Goal: Information Seeking & Learning: Learn about a topic

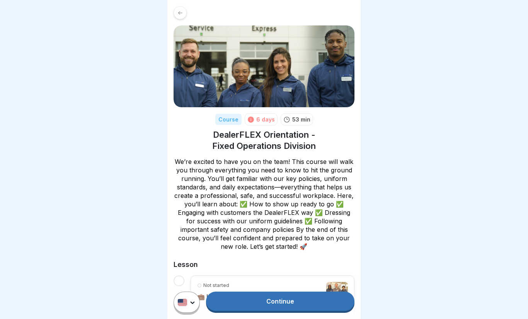
click at [239, 298] on link "Continue" at bounding box center [280, 301] width 148 height 19
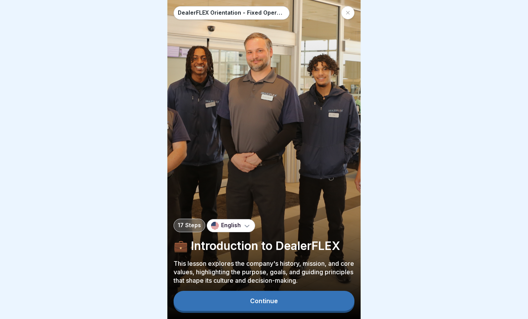
click at [198, 302] on button "Continue" at bounding box center [263, 301] width 181 height 20
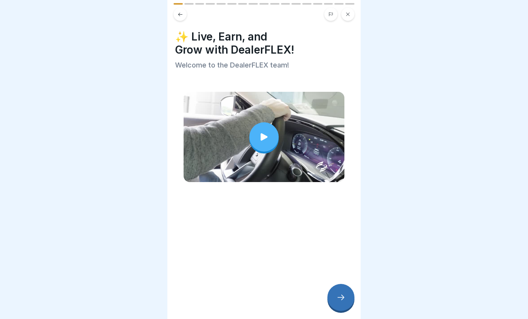
click at [250, 144] on div at bounding box center [263, 136] width 29 height 29
click at [341, 297] on icon at bounding box center [340, 297] width 9 height 9
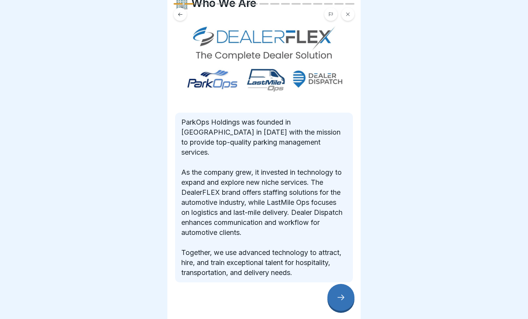
scroll to position [33, 0]
click at [350, 302] on div at bounding box center [340, 297] width 27 height 27
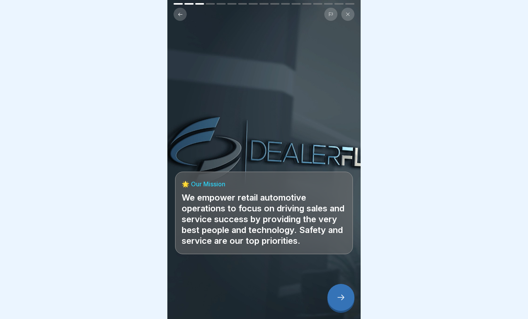
click at [347, 291] on div at bounding box center [340, 297] width 27 height 27
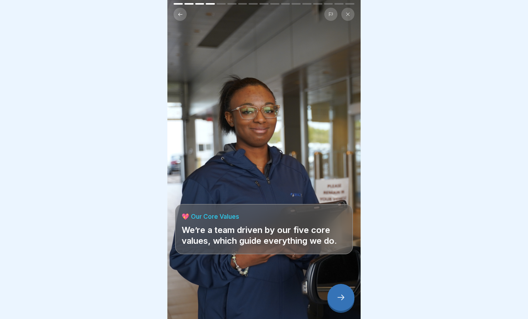
click at [347, 299] on div at bounding box center [340, 297] width 27 height 27
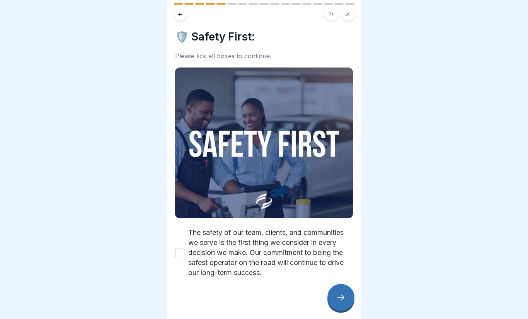
click at [181, 252] on button "The safety of our team, clients, and communities we serve is the first thing we…" at bounding box center [179, 252] width 9 height 9
click at [342, 291] on div at bounding box center [340, 297] width 27 height 27
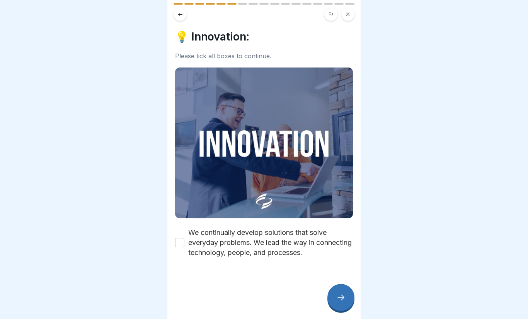
click at [192, 242] on label "We continually develop solutions that solve everyday problems. We lead the way …" at bounding box center [270, 243] width 165 height 30
click at [184, 242] on button "We continually develop solutions that solve everyday problems. We lead the way …" at bounding box center [179, 242] width 9 height 9
click at [337, 293] on div at bounding box center [340, 297] width 27 height 27
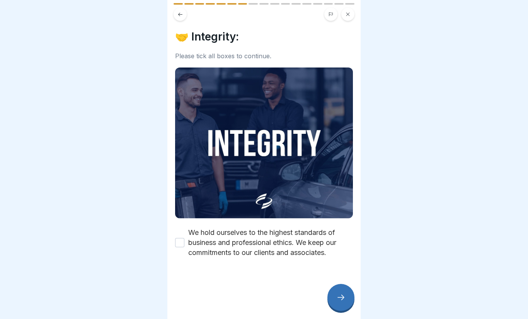
click at [190, 240] on label "We hold ourselves to the highest standards of business and professional ethics.…" at bounding box center [270, 243] width 165 height 30
click at [184, 240] on button "We hold ourselves to the highest standards of business and professional ethics.…" at bounding box center [179, 242] width 9 height 9
click at [338, 296] on icon at bounding box center [340, 297] width 9 height 9
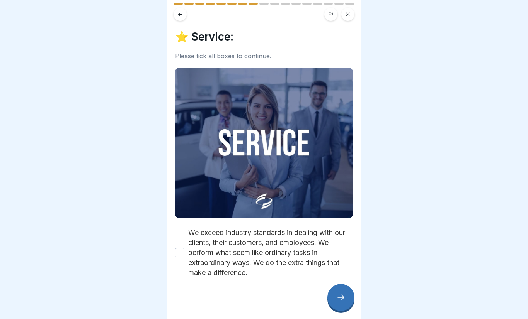
click at [189, 252] on label "We exceed industry standards in dealing with our clients, their customers, and …" at bounding box center [270, 253] width 165 height 50
click at [184, 252] on button "We exceed industry standards in dealing with our clients, their customers, and …" at bounding box center [179, 252] width 9 height 9
click at [339, 297] on icon at bounding box center [340, 297] width 9 height 9
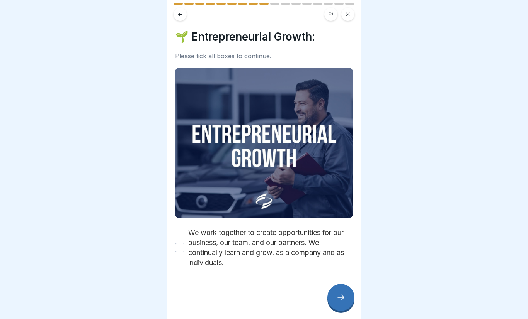
click at [178, 252] on button "We work together to create opportunities for our business, our team, and our pa…" at bounding box center [179, 247] width 9 height 9
click at [332, 295] on div at bounding box center [340, 297] width 27 height 27
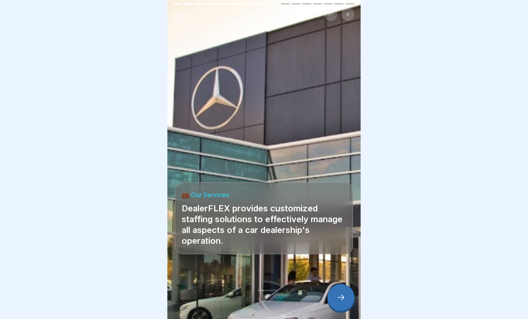
click at [349, 299] on div at bounding box center [340, 297] width 27 height 27
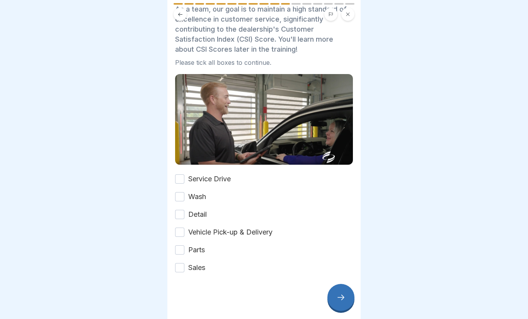
scroll to position [44, 0]
click at [189, 177] on label "Service Drive" at bounding box center [209, 179] width 42 height 10
click at [184, 177] on button "Service Drive" at bounding box center [179, 179] width 9 height 9
click at [185, 194] on div "Wash" at bounding box center [190, 197] width 31 height 10
click at [184, 199] on button "Wash" at bounding box center [179, 196] width 9 height 9
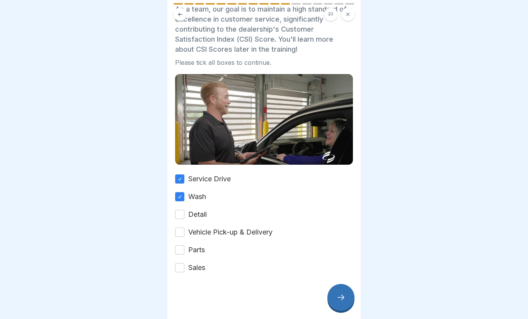
click at [187, 224] on div "Service Drive Wash Detail Vehicle Pick-up & Delivery Parts Sales" at bounding box center [264, 223] width 178 height 99
click at [184, 213] on button "Detail" at bounding box center [179, 214] width 9 height 9
click at [183, 237] on button "Vehicle Pick-up & Delivery" at bounding box center [179, 232] width 9 height 9
click at [183, 254] on button "Parts" at bounding box center [179, 250] width 9 height 9
click at [184, 269] on button "Sales" at bounding box center [179, 267] width 9 height 9
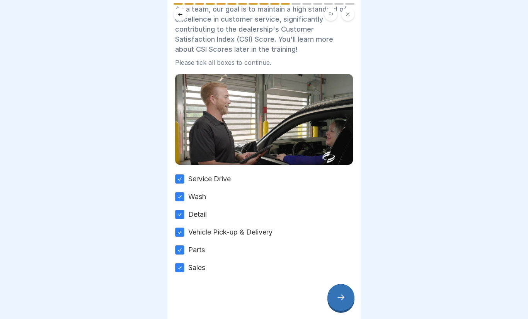
click at [345, 289] on div at bounding box center [340, 297] width 27 height 27
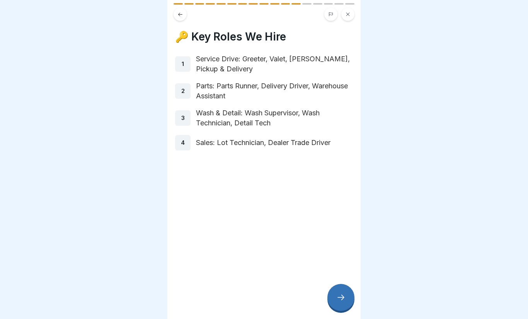
click at [347, 300] on div at bounding box center [340, 297] width 27 height 27
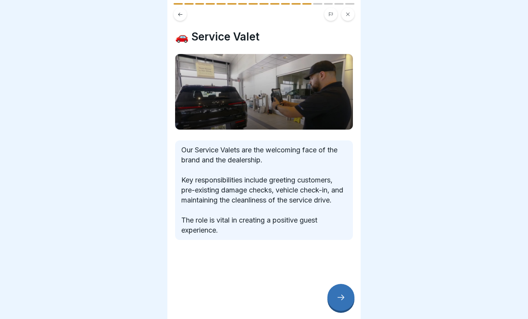
click at [346, 295] on div at bounding box center [340, 297] width 27 height 27
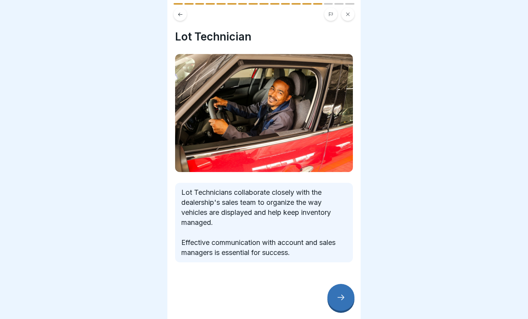
click at [345, 292] on div at bounding box center [340, 297] width 27 height 27
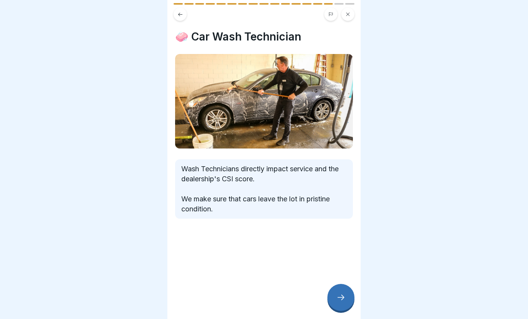
click at [346, 302] on div at bounding box center [340, 297] width 27 height 27
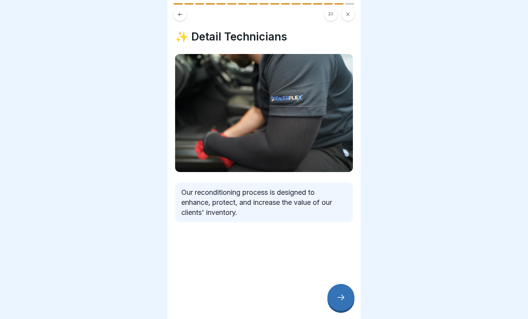
click at [342, 296] on icon at bounding box center [340, 297] width 9 height 9
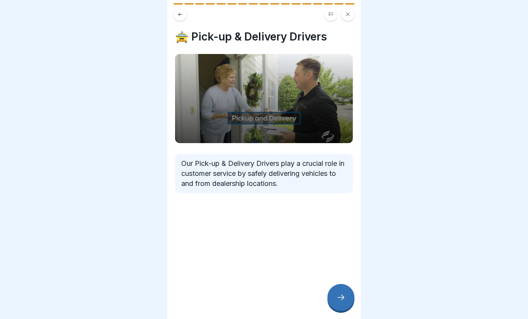
click at [345, 295] on icon at bounding box center [340, 297] width 9 height 9
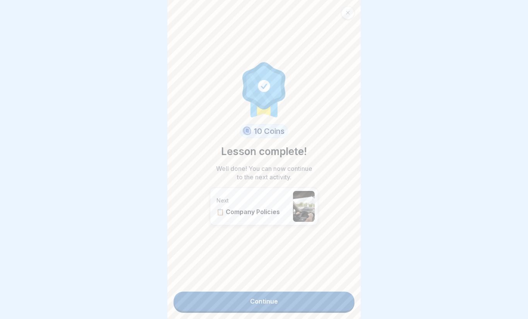
click at [323, 299] on link "Continue" at bounding box center [263, 301] width 181 height 19
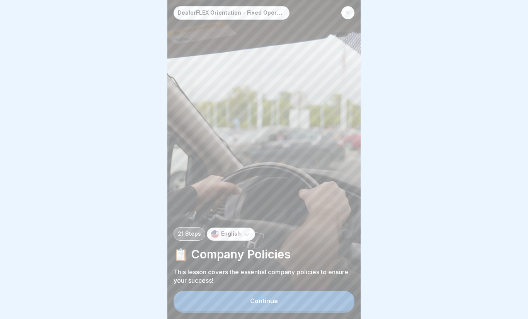
click at [311, 300] on button "Continue" at bounding box center [263, 301] width 181 height 20
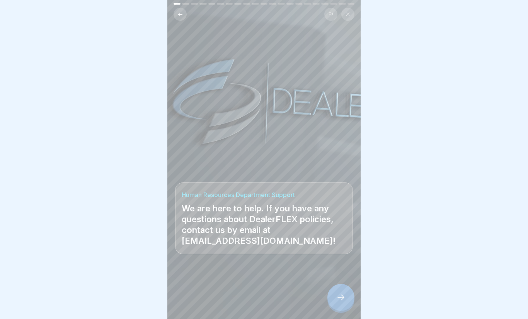
click at [342, 296] on icon at bounding box center [340, 297] width 7 height 5
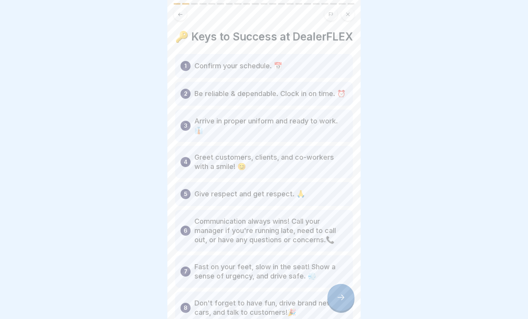
click at [345, 305] on div at bounding box center [340, 297] width 27 height 27
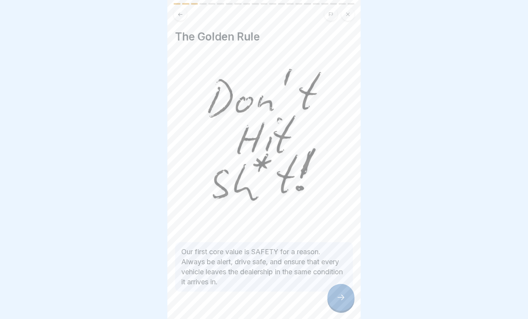
click at [341, 297] on icon at bounding box center [340, 297] width 9 height 9
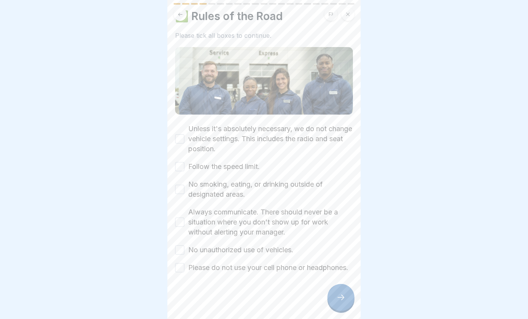
scroll to position [31, 0]
click at [182, 124] on div "Unless it's absolutely necessary, we do not change vehicle settings. This inclu…" at bounding box center [264, 139] width 178 height 30
click at [182, 150] on div "Unless it's absolutely necessary, we do not change vehicle settings. This inclu…" at bounding box center [264, 198] width 178 height 149
click at [182, 134] on button "Unless it's absolutely necessary, we do not change vehicle settings. This inclu…" at bounding box center [179, 138] width 9 height 9
click at [184, 162] on button "Follow the speed limit." at bounding box center [179, 166] width 9 height 9
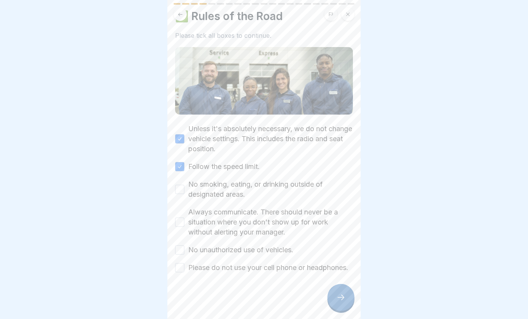
click at [180, 185] on button "No smoking, eating, or drinking outside of designated areas." at bounding box center [179, 189] width 9 height 9
click at [186, 208] on div "Always communicate. There should never be a situation where you don't show up f…" at bounding box center [264, 222] width 178 height 30
click at [184, 218] on button "Always communicate. There should never be a situation where you don't show up f…" at bounding box center [179, 222] width 9 height 9
click at [184, 234] on div "Unless it's absolutely necessary, we do not change vehicle settings. This inclu…" at bounding box center [264, 198] width 178 height 149
click at [184, 246] on button "No unauthorized use of vehicles." at bounding box center [179, 250] width 9 height 9
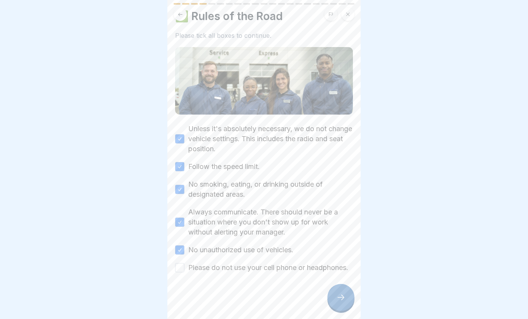
click at [188, 263] on label "Please do not use your cell phone or headphones." at bounding box center [268, 268] width 160 height 10
click at [184, 263] on button "Please do not use your cell phone or headphones." at bounding box center [179, 267] width 9 height 9
click at [337, 297] on icon at bounding box center [340, 297] width 9 height 9
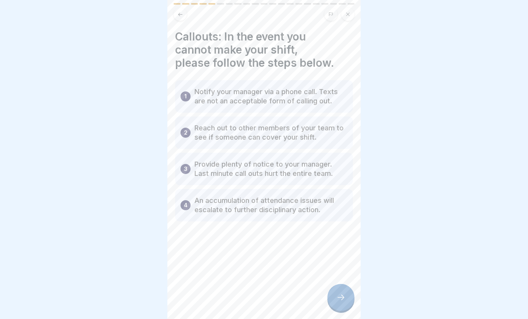
click at [346, 305] on div at bounding box center [340, 297] width 27 height 27
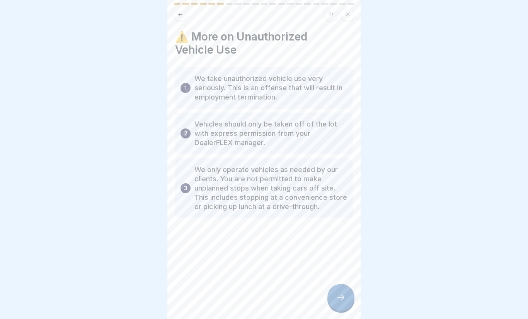
click at [344, 296] on icon at bounding box center [340, 297] width 9 height 9
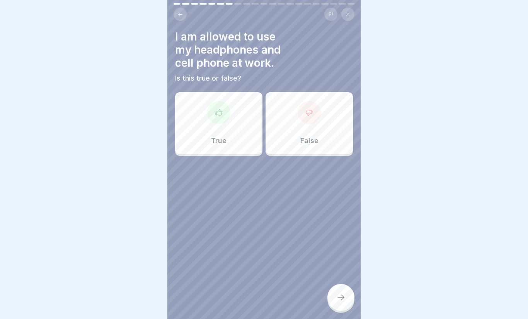
click at [308, 128] on div "False" at bounding box center [308, 123] width 87 height 62
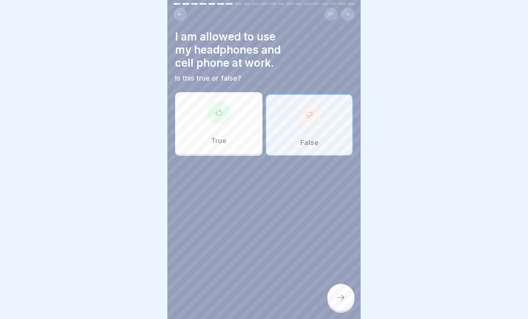
click at [347, 301] on div at bounding box center [340, 297] width 27 height 27
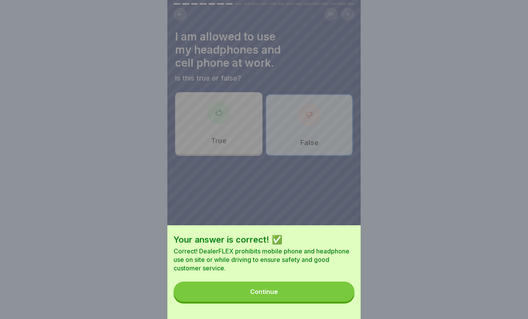
click at [313, 294] on button "Continue" at bounding box center [263, 292] width 181 height 20
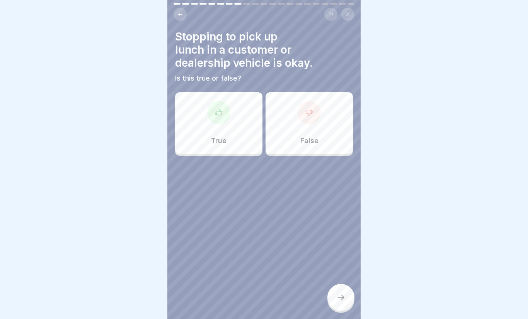
click at [311, 133] on div "False" at bounding box center [308, 123] width 87 height 62
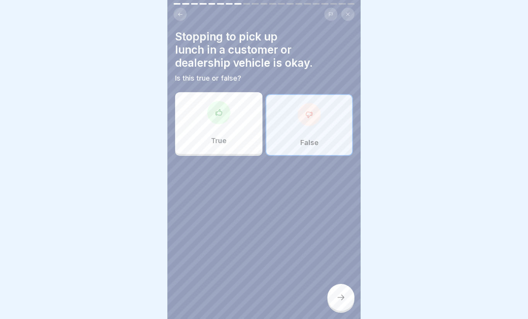
click at [349, 298] on div at bounding box center [340, 297] width 27 height 27
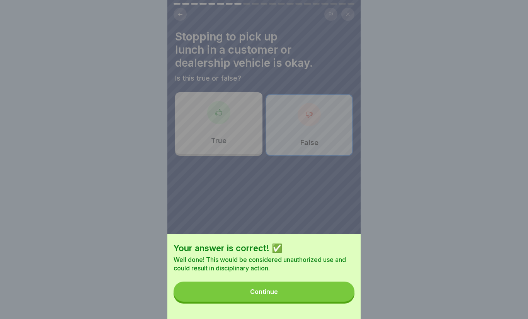
click at [321, 301] on button "Continue" at bounding box center [263, 292] width 181 height 20
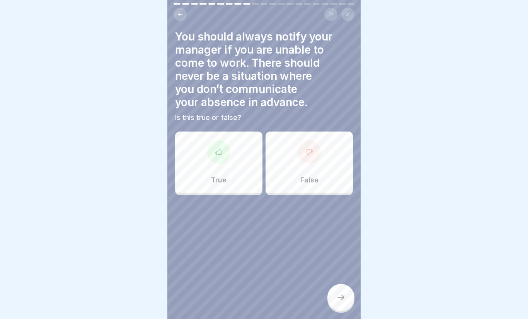
click at [208, 172] on div "True" at bounding box center [218, 163] width 87 height 62
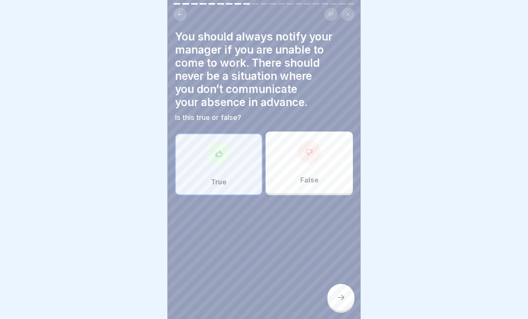
click at [349, 300] on div at bounding box center [340, 297] width 27 height 27
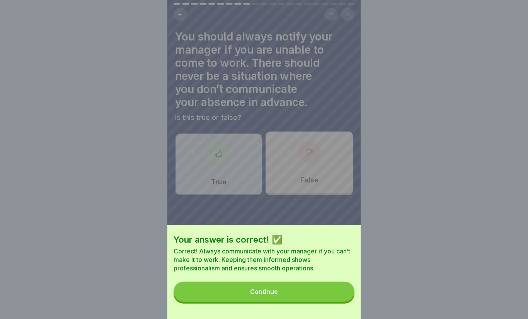
click at [320, 293] on button "Continue" at bounding box center [263, 292] width 181 height 20
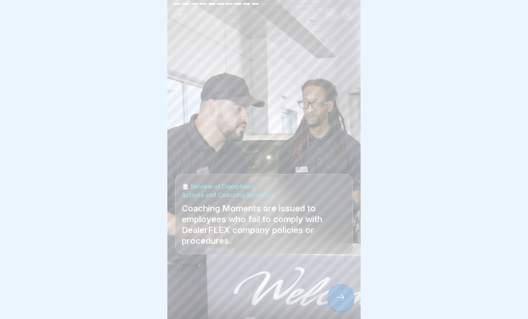
click at [338, 300] on icon at bounding box center [340, 297] width 9 height 9
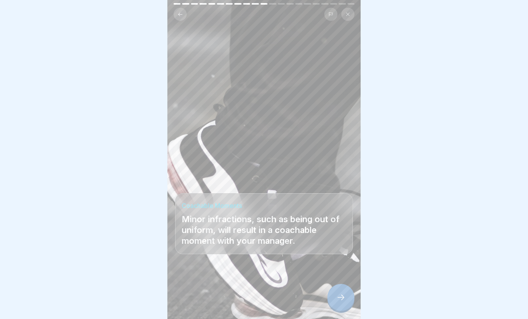
click at [349, 296] on div at bounding box center [340, 297] width 27 height 27
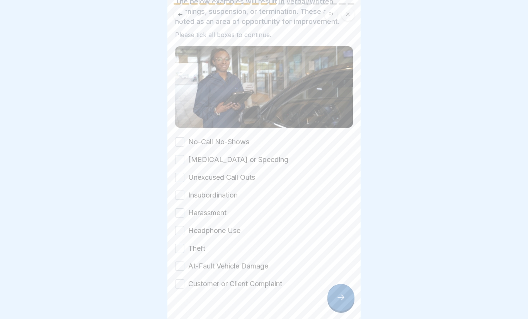
scroll to position [50, 0]
click at [184, 286] on button "Customer or Client Complaint" at bounding box center [179, 285] width 9 height 9
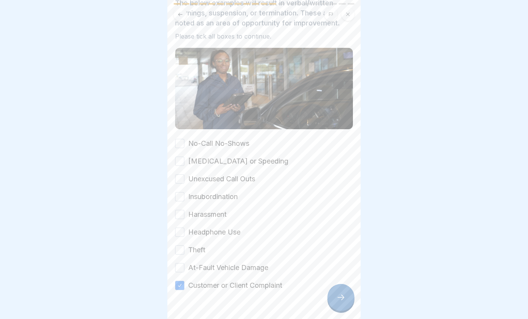
click at [179, 272] on button "At-Fault Vehicle Damage" at bounding box center [179, 267] width 9 height 9
click at [178, 255] on button "Theft" at bounding box center [179, 250] width 9 height 9
click at [180, 219] on button "Harassment" at bounding box center [179, 214] width 9 height 9
click at [184, 234] on button "Headphone Use" at bounding box center [179, 232] width 9 height 9
click at [183, 201] on button "Insubordination" at bounding box center [179, 196] width 9 height 9
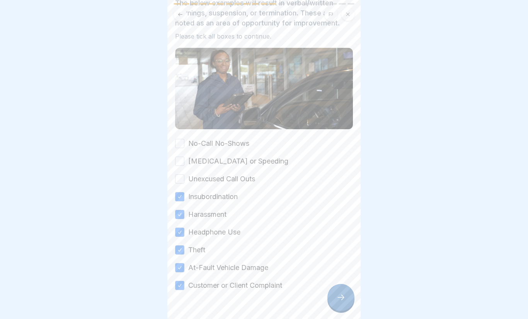
click at [183, 179] on button "Unexcused Call Outs" at bounding box center [179, 179] width 9 height 9
click at [181, 163] on button "[MEDICAL_DATA] or Speeding" at bounding box center [179, 161] width 9 height 9
click at [178, 143] on button "No-Call No-Shows" at bounding box center [179, 143] width 9 height 9
click at [342, 302] on icon at bounding box center [340, 297] width 9 height 9
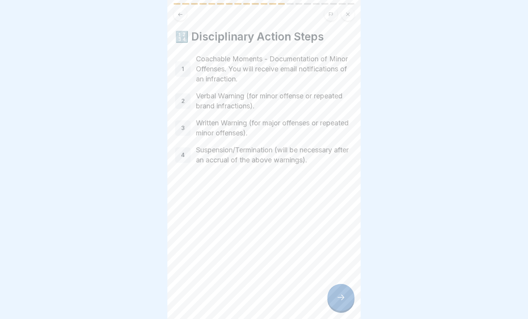
click at [350, 296] on div at bounding box center [340, 297] width 27 height 27
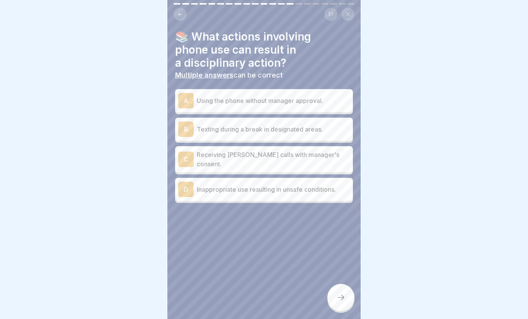
click at [309, 102] on p "Using the phone without manager approval." at bounding box center [273, 100] width 153 height 9
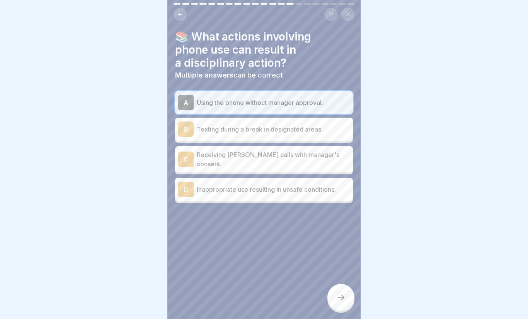
click at [273, 185] on p "Inappropriate use resulting in unsafe conditions." at bounding box center [273, 189] width 153 height 9
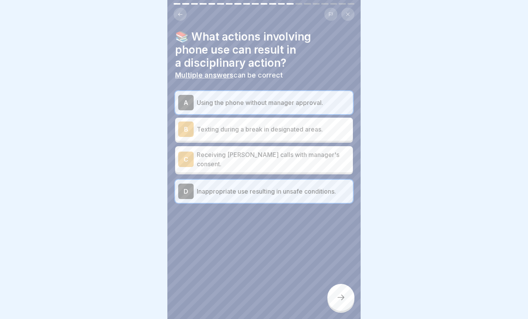
click at [344, 294] on icon at bounding box center [340, 297] width 9 height 9
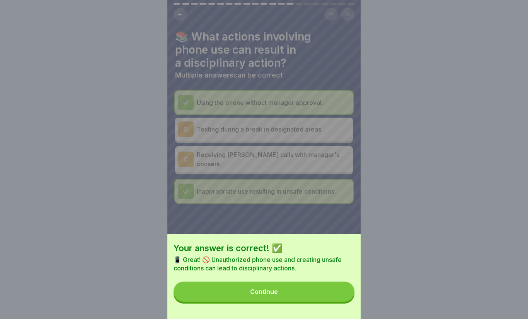
click at [279, 290] on button "Continue" at bounding box center [263, 292] width 181 height 20
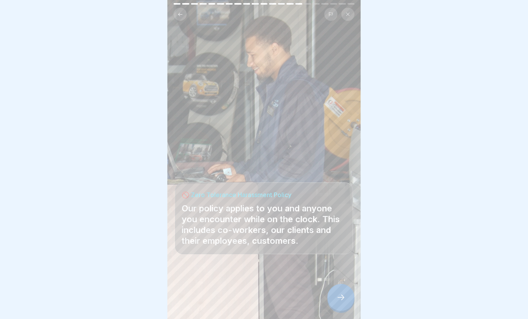
click at [346, 292] on div at bounding box center [340, 297] width 27 height 27
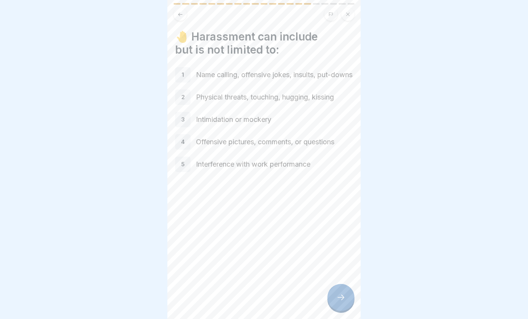
click at [346, 295] on div at bounding box center [340, 297] width 27 height 27
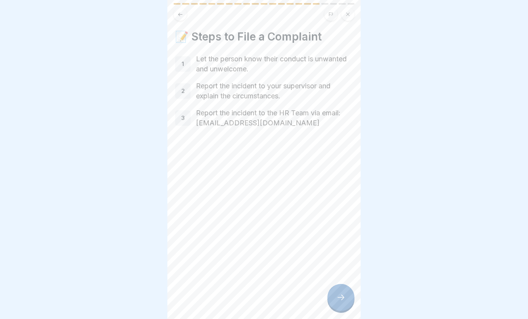
click at [343, 303] on div at bounding box center [340, 297] width 27 height 27
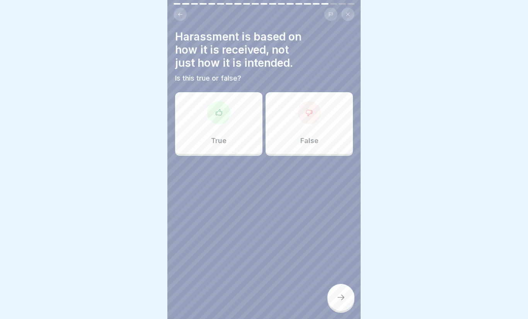
click at [311, 142] on p "False" at bounding box center [309, 141] width 18 height 8
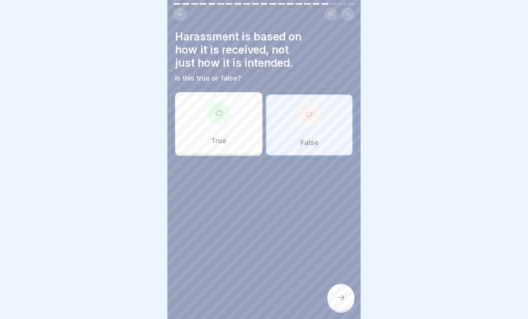
click at [345, 299] on icon at bounding box center [340, 297] width 9 height 9
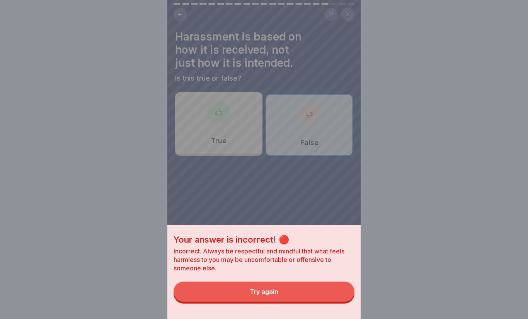
click at [252, 299] on button "Try again" at bounding box center [263, 292] width 181 height 20
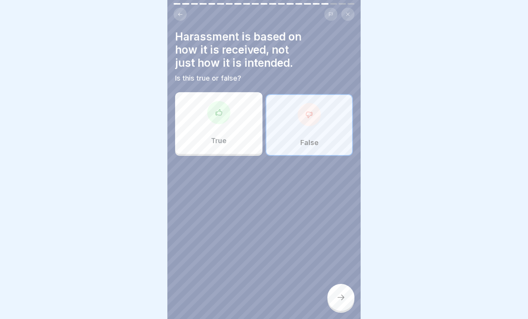
click at [232, 126] on div "True" at bounding box center [218, 123] width 87 height 62
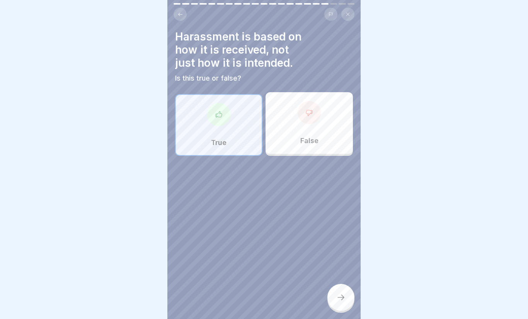
click at [346, 298] on div at bounding box center [340, 297] width 27 height 27
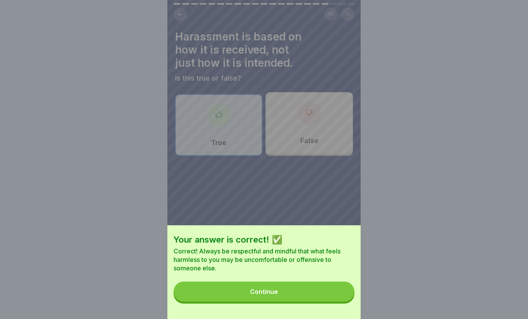
click at [336, 299] on button "Continue" at bounding box center [263, 292] width 181 height 20
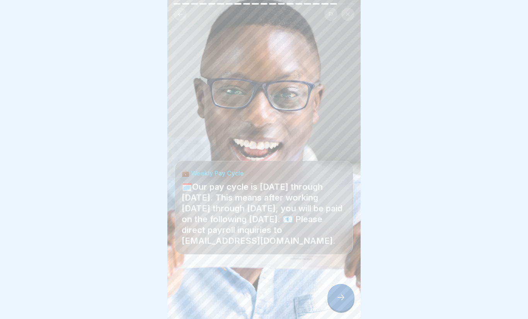
click at [343, 298] on icon at bounding box center [340, 297] width 7 height 5
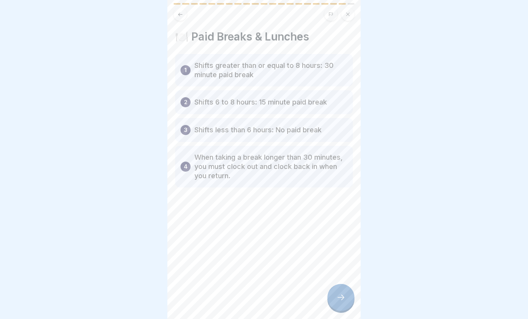
click at [348, 300] on div at bounding box center [340, 297] width 27 height 27
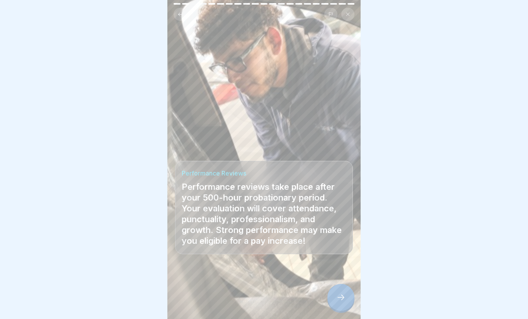
click at [347, 296] on div at bounding box center [340, 297] width 27 height 27
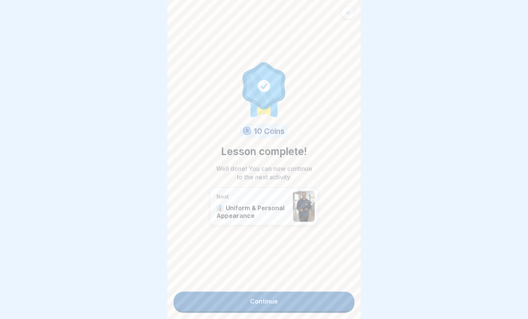
click at [340, 302] on link "Continue" at bounding box center [263, 301] width 181 height 19
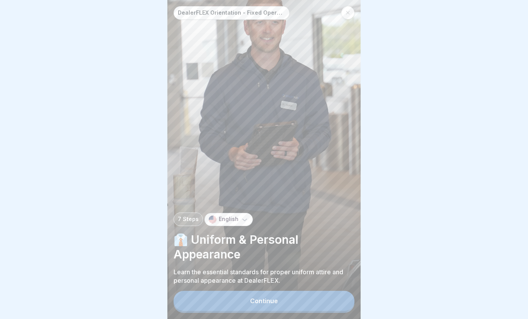
click at [331, 300] on button "Continue" at bounding box center [263, 301] width 181 height 20
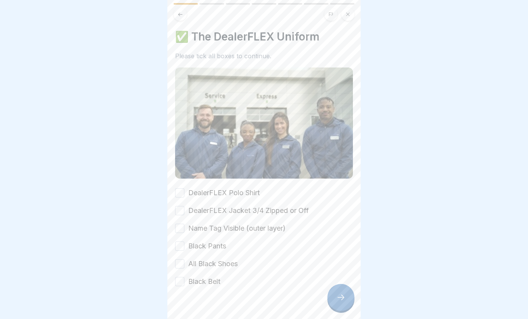
click at [248, 197] on label "DealerFLEX Polo Shirt" at bounding box center [223, 193] width 71 height 10
click at [184, 197] on button "DealerFLEX Polo Shirt" at bounding box center [179, 193] width 9 height 9
click at [228, 216] on label "DealerFLEX Jacket 3/4 Zipped or Off" at bounding box center [248, 211] width 121 height 10
click at [184, 216] on button "DealerFLEX Jacket 3/4 Zipped or Off" at bounding box center [179, 210] width 9 height 9
click at [252, 233] on label "Name Tag Visible (outer layer)" at bounding box center [236, 229] width 97 height 10
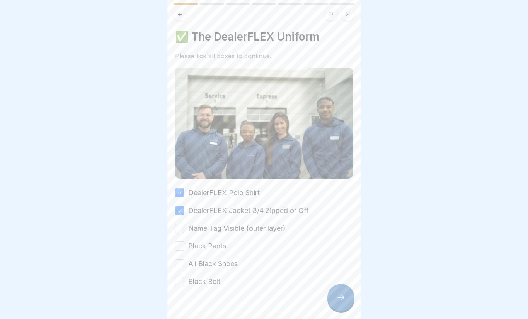
click at [184, 233] on button "Name Tag Visible (outer layer)" at bounding box center [179, 228] width 9 height 9
click at [230, 246] on div "DealerFLEX Polo Shirt DealerFLEX Jacket 3/4 Zipped or Off Name Tag Visible (out…" at bounding box center [264, 237] width 178 height 99
click at [224, 248] on label "Black Pants" at bounding box center [207, 246] width 38 height 10
click at [184, 248] on button "Black Pants" at bounding box center [179, 246] width 9 height 9
click at [233, 269] on label "All Black Shoes" at bounding box center [212, 264] width 49 height 10
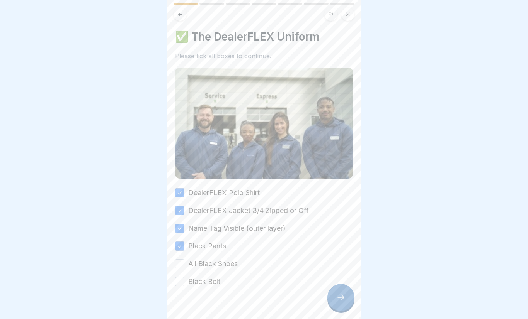
click at [184, 269] on button "All Black Shoes" at bounding box center [179, 264] width 9 height 9
click at [220, 285] on label "Black Belt" at bounding box center [204, 282] width 32 height 10
click at [184, 285] on button "Black Belt" at bounding box center [179, 281] width 9 height 9
click at [343, 303] on div at bounding box center [340, 297] width 27 height 27
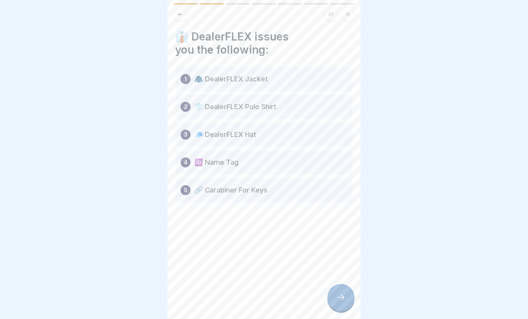
click at [352, 291] on div at bounding box center [340, 297] width 27 height 27
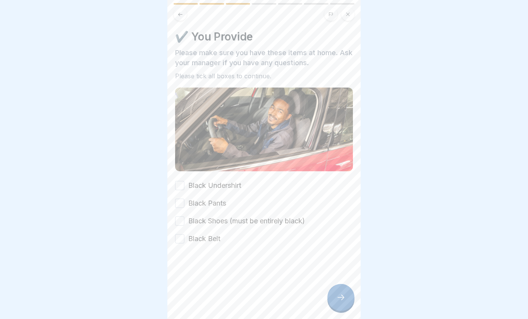
click at [228, 187] on label "Black Undershirt" at bounding box center [214, 186] width 53 height 10
click at [184, 187] on button "Black Undershirt" at bounding box center [179, 185] width 9 height 9
click at [226, 207] on label "Black Pants" at bounding box center [207, 204] width 38 height 10
click at [184, 207] on button "Black Pants" at bounding box center [179, 203] width 9 height 9
click at [279, 226] on label "Black Shoes (must be entirely black)" at bounding box center [246, 221] width 117 height 10
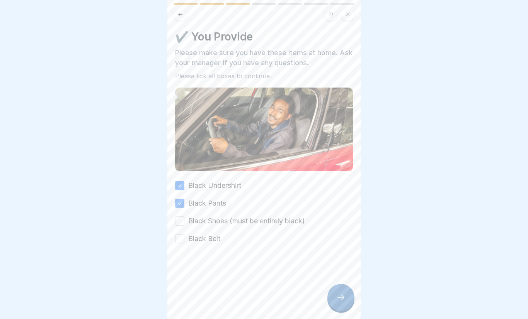
click at [184, 226] on button "Black Shoes (must be entirely black)" at bounding box center [179, 221] width 9 height 9
click at [220, 236] on label "Black Belt" at bounding box center [204, 239] width 32 height 10
click at [184, 236] on button "Black Belt" at bounding box center [179, 238] width 9 height 9
click at [349, 299] on div at bounding box center [340, 297] width 27 height 27
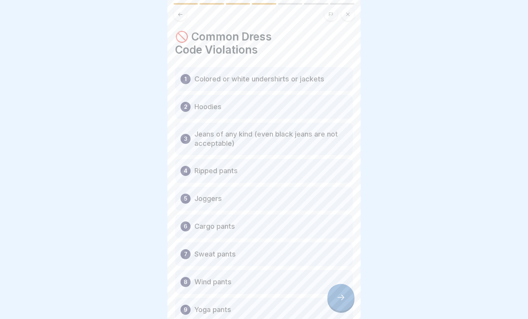
click at [346, 301] on div at bounding box center [340, 297] width 27 height 27
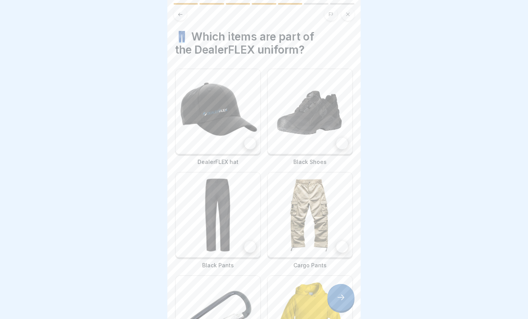
click at [224, 127] on img at bounding box center [217, 111] width 85 height 85
click at [327, 130] on img at bounding box center [309, 111] width 85 height 85
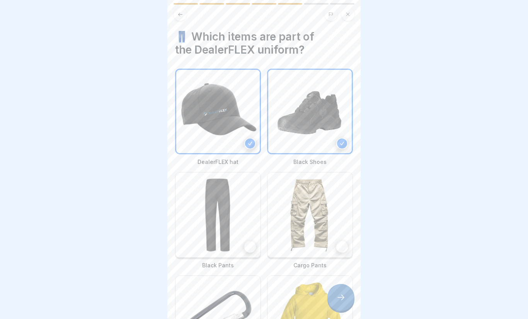
click at [243, 226] on img at bounding box center [217, 215] width 85 height 85
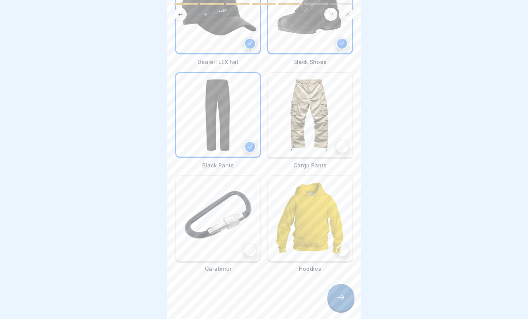
scroll to position [100, 0]
click at [253, 243] on img at bounding box center [217, 218] width 85 height 85
click at [339, 302] on icon at bounding box center [340, 297] width 9 height 9
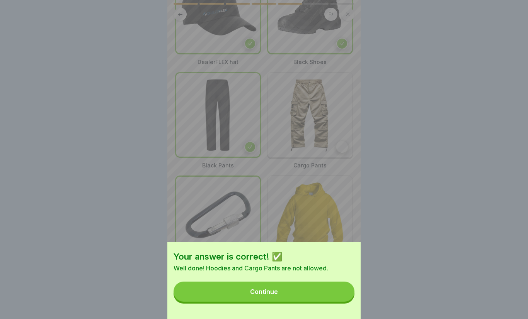
click at [330, 300] on button "Continue" at bounding box center [263, 292] width 181 height 20
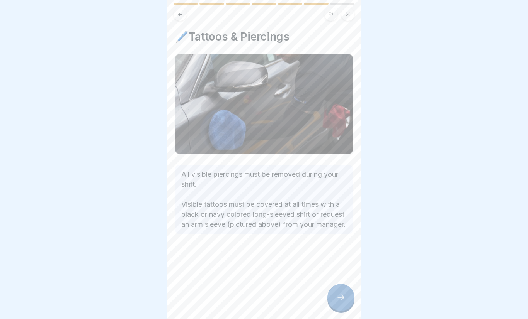
click at [346, 297] on div at bounding box center [340, 297] width 27 height 27
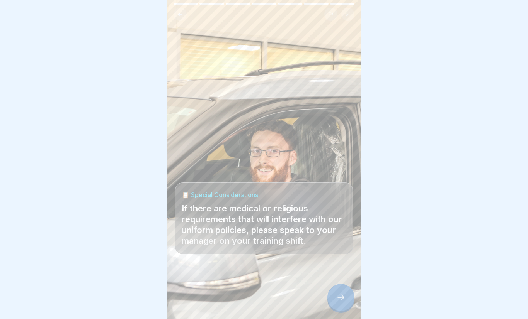
click at [347, 301] on div at bounding box center [340, 297] width 27 height 27
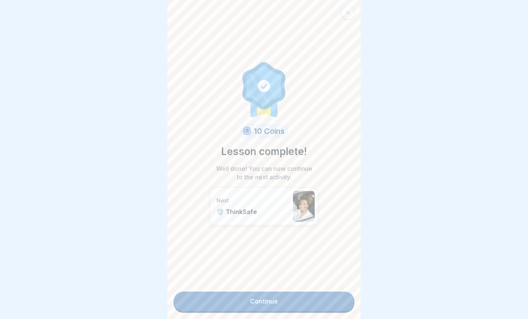
click at [314, 306] on link "Continue" at bounding box center [263, 301] width 181 height 19
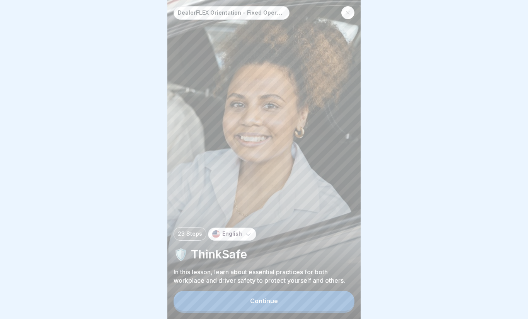
click at [333, 298] on button "Continue" at bounding box center [263, 301] width 181 height 20
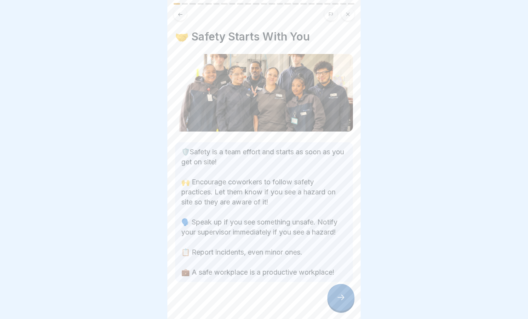
click at [349, 303] on div at bounding box center [340, 297] width 27 height 27
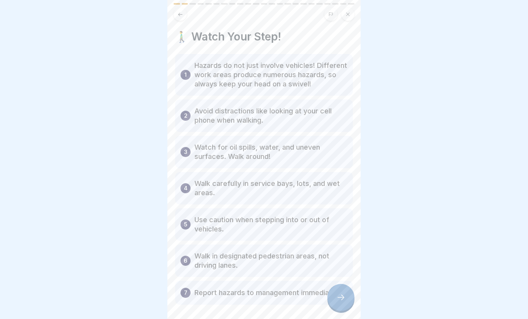
click at [347, 293] on div at bounding box center [340, 297] width 27 height 27
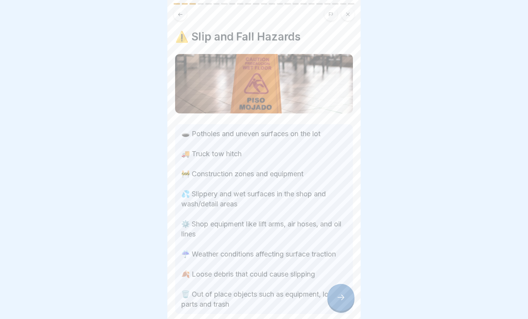
click at [347, 303] on div at bounding box center [340, 297] width 27 height 27
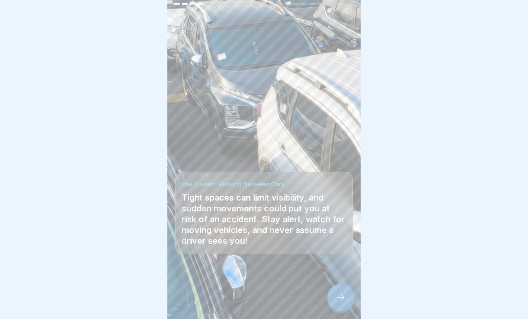
click at [350, 301] on div at bounding box center [340, 297] width 27 height 27
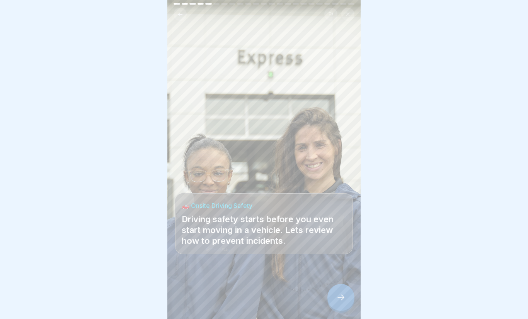
click at [348, 304] on div at bounding box center [340, 297] width 27 height 27
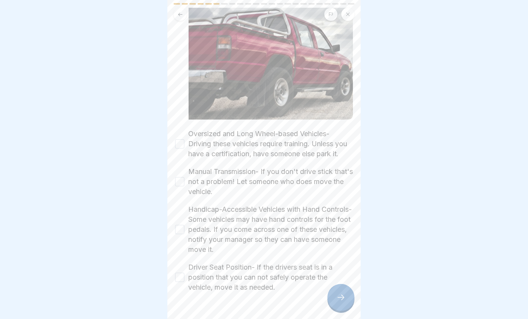
scroll to position [93, 0]
click at [183, 146] on button "Oversized and Long Wheel-based Vehicles- Driving these vehicles require trainin…" at bounding box center [179, 143] width 9 height 9
click at [184, 184] on button "Manual Transmission- If you don't drive stick that's not a problem! Let someone…" at bounding box center [179, 181] width 9 height 9
click at [190, 233] on label "Handicap-Accessible Vehicles with Hand Controls- Some vehicles may have hand co…" at bounding box center [270, 229] width 165 height 50
click at [184, 233] on button "Handicap-Accessible Vehicles with Hand Controls- Some vehicles may have hand co…" at bounding box center [179, 229] width 9 height 9
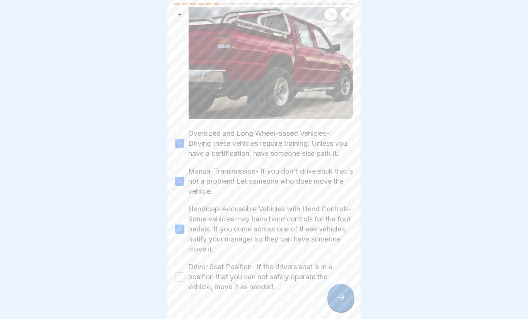
click at [184, 282] on button "Driver Seat Position- If the drivers seat is in a position that you can not saf…" at bounding box center [179, 277] width 9 height 9
click at [343, 300] on icon at bounding box center [340, 297] width 9 height 9
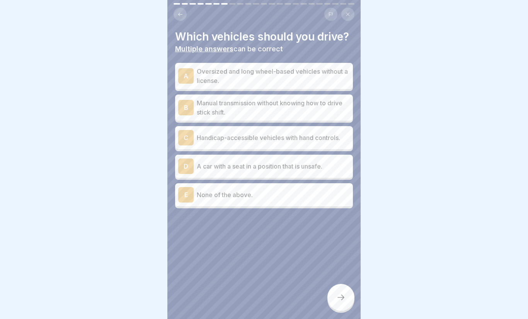
click at [344, 199] on div "E None of the above." at bounding box center [264, 194] width 172 height 15
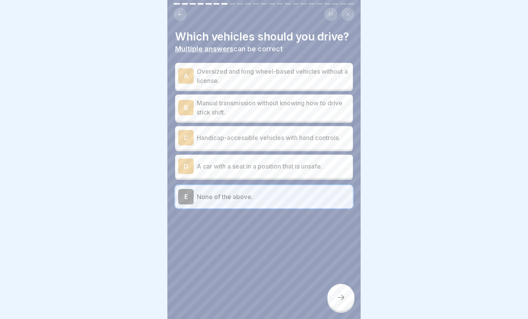
click at [335, 293] on div at bounding box center [340, 297] width 27 height 27
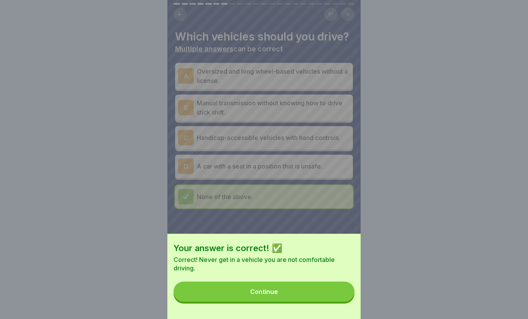
click at [336, 293] on button "Continue" at bounding box center [263, 292] width 181 height 20
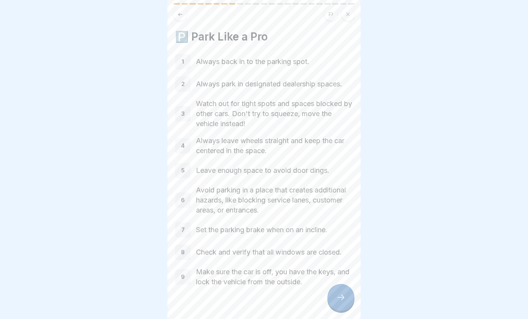
click at [352, 302] on div at bounding box center [340, 297] width 27 height 27
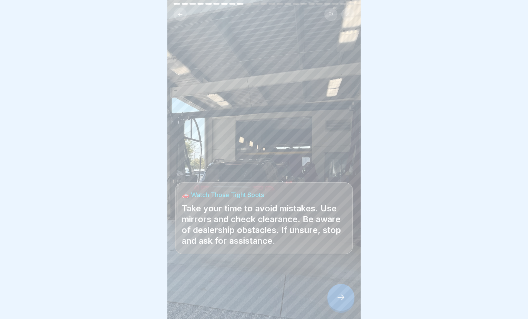
click at [349, 300] on div at bounding box center [340, 297] width 27 height 27
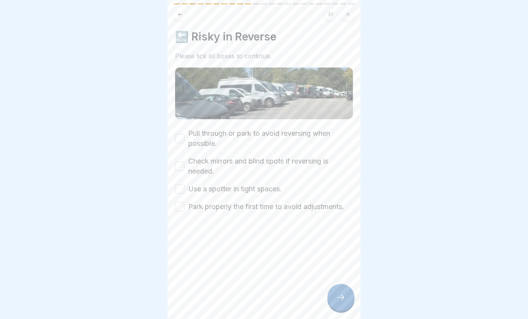
click at [312, 136] on label "Pull through or park to avoid reversing when possible." at bounding box center [270, 139] width 165 height 20
click at [184, 136] on button "Pull through or park to avoid reversing when possible." at bounding box center [179, 138] width 9 height 9
click at [320, 171] on label "Check mirrors and blind spots if reversing is needed." at bounding box center [270, 166] width 165 height 20
click at [184, 171] on button "Check mirrors and blind spots if reversing is needed." at bounding box center [179, 166] width 9 height 9
click at [299, 195] on div "Pull through or park to avoid reversing when possible. Check mirrors and blind …" at bounding box center [264, 170] width 178 height 83
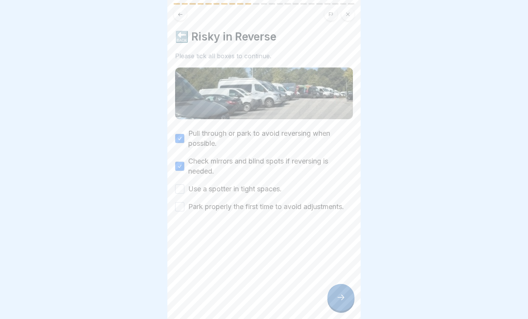
click at [282, 193] on label "Use a spotter in tight spaces." at bounding box center [234, 189] width 93 height 10
click at [184, 193] on button "Use a spotter in tight spaces." at bounding box center [179, 189] width 9 height 9
click at [285, 209] on label "Park properly the first time to avoid adjustments." at bounding box center [266, 207] width 156 height 10
click at [184, 209] on button "Park properly the first time to avoid adjustments." at bounding box center [179, 206] width 9 height 9
click at [347, 292] on div at bounding box center [340, 297] width 27 height 27
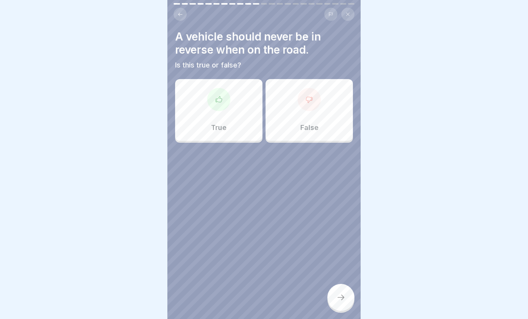
click at [296, 124] on div "False" at bounding box center [308, 110] width 87 height 62
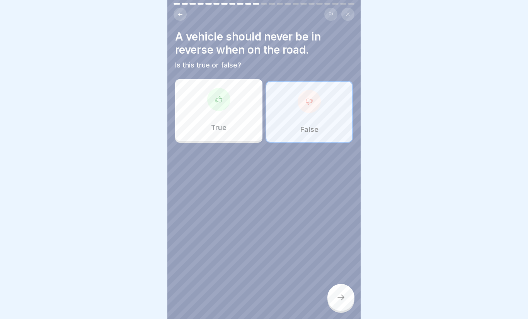
click at [343, 297] on icon at bounding box center [340, 297] width 7 height 5
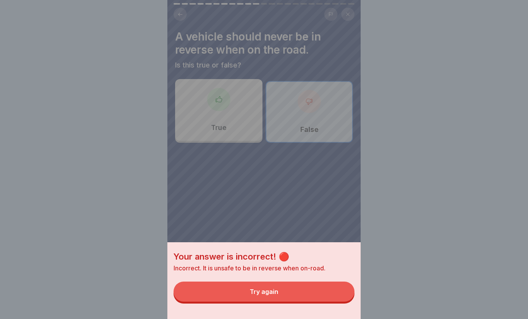
click at [328, 291] on button "Try again" at bounding box center [263, 292] width 181 height 20
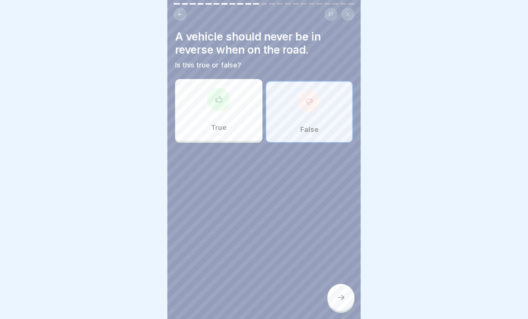
click at [245, 118] on div "True" at bounding box center [218, 110] width 87 height 62
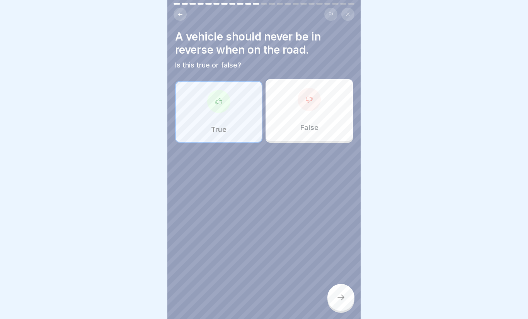
click at [351, 301] on div at bounding box center [340, 297] width 27 height 27
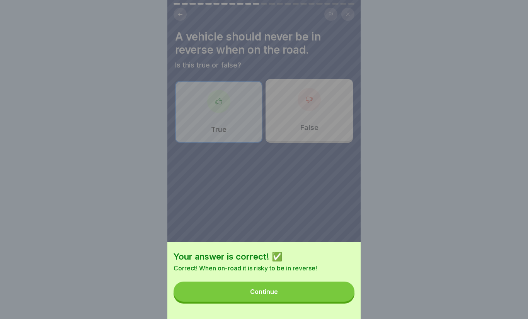
click at [332, 289] on button "Continue" at bounding box center [263, 292] width 181 height 20
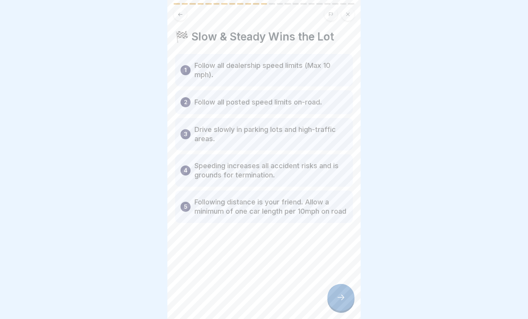
click at [339, 302] on icon at bounding box center [340, 297] width 9 height 9
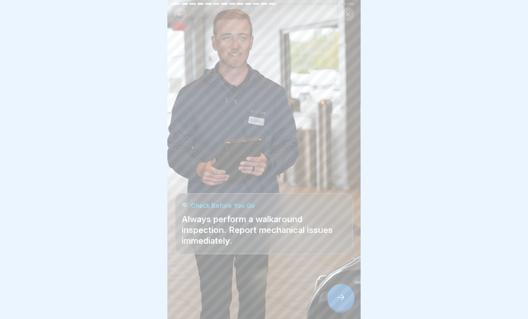
click at [346, 300] on div at bounding box center [340, 297] width 27 height 27
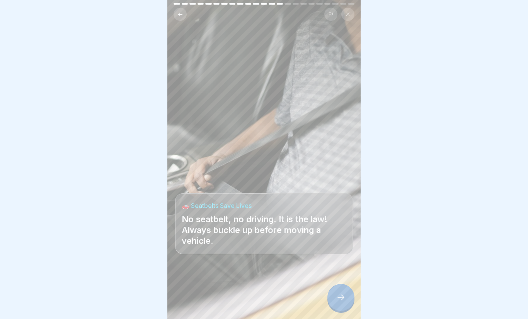
click at [350, 303] on div at bounding box center [340, 297] width 27 height 27
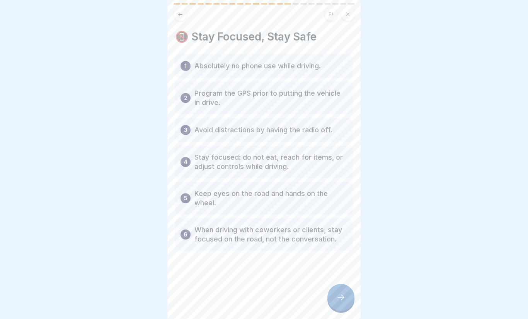
click at [352, 299] on div at bounding box center [340, 297] width 27 height 27
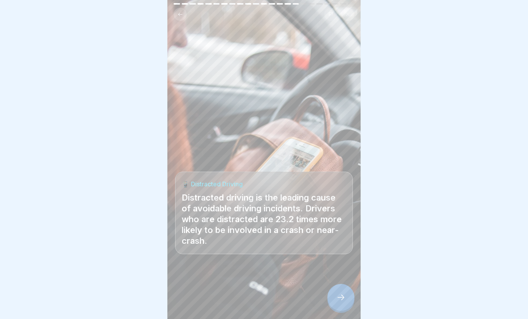
click at [354, 299] on div at bounding box center [340, 297] width 27 height 27
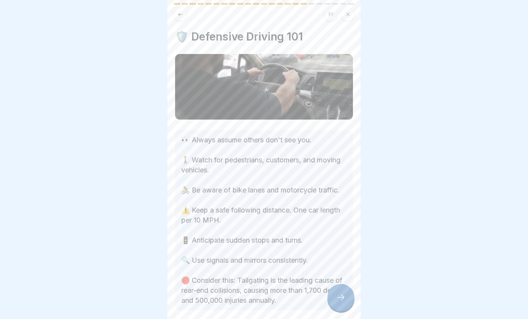
click at [346, 300] on div at bounding box center [340, 297] width 27 height 27
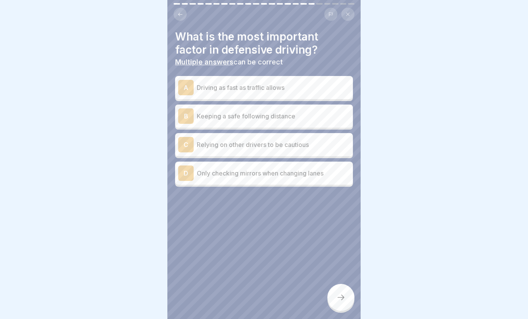
click at [326, 119] on p "Keeping a safe following distance" at bounding box center [273, 116] width 153 height 9
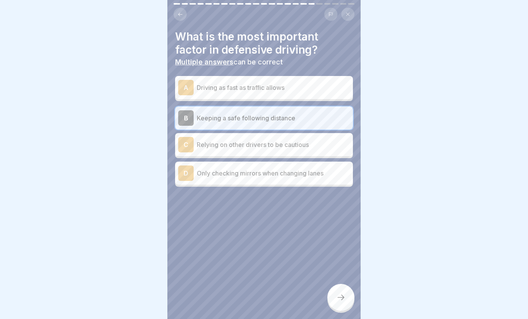
click at [338, 302] on div at bounding box center [340, 297] width 27 height 27
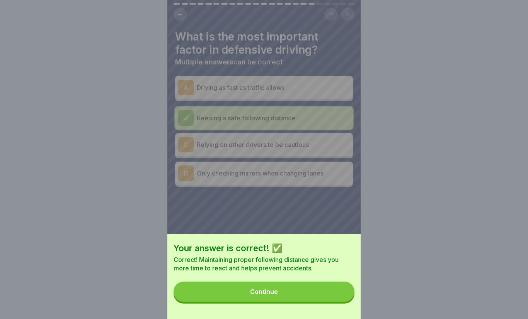
click at [331, 294] on button "Continue" at bounding box center [263, 292] width 181 height 20
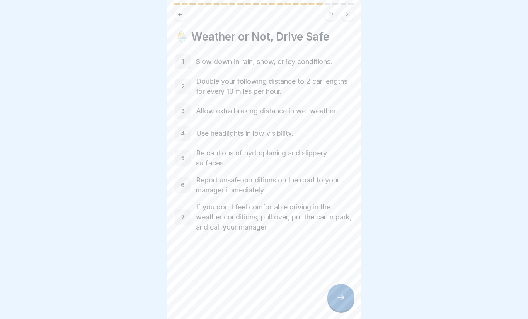
click at [344, 292] on div at bounding box center [340, 297] width 27 height 27
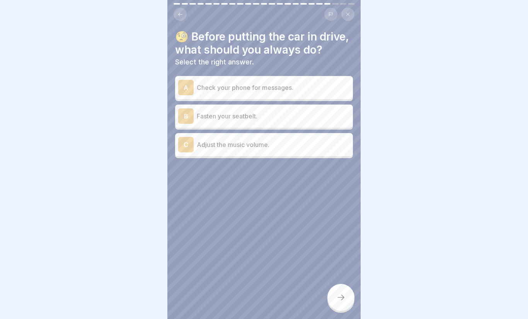
click at [321, 116] on p "Fasten your seatbelt." at bounding box center [273, 116] width 153 height 9
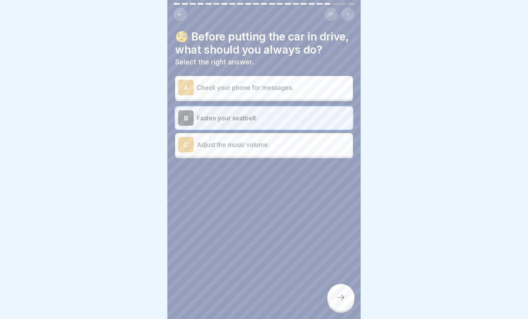
click at [345, 301] on icon at bounding box center [340, 297] width 9 height 9
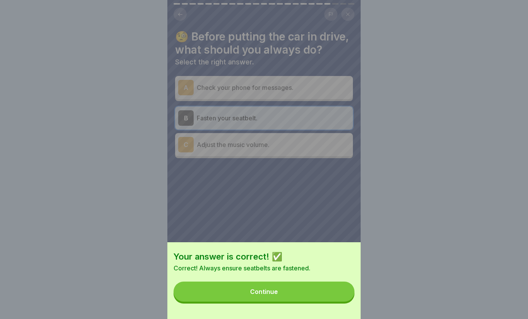
click at [336, 291] on button "Continue" at bounding box center [263, 292] width 181 height 20
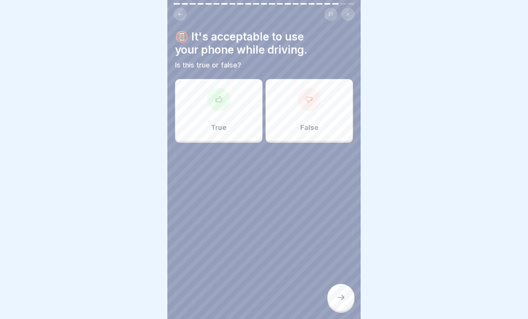
click at [321, 120] on div "False" at bounding box center [308, 110] width 87 height 62
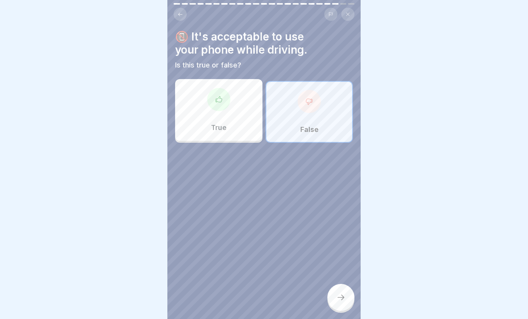
click at [347, 297] on div at bounding box center [340, 297] width 27 height 27
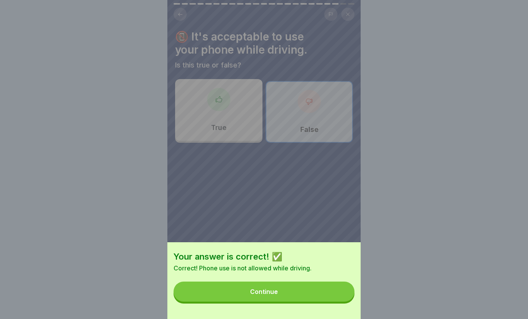
click at [335, 297] on button "Continue" at bounding box center [263, 292] width 181 height 20
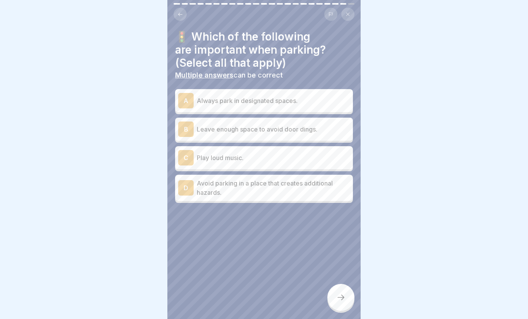
click at [326, 96] on p "Always park in designated spaces." at bounding box center [273, 100] width 153 height 9
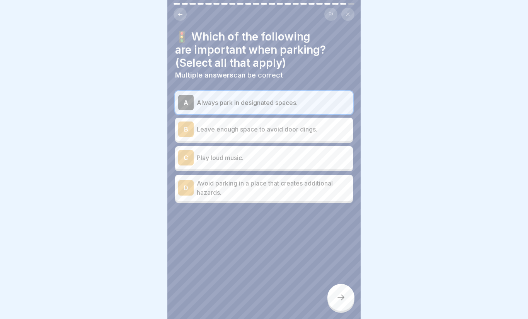
click at [321, 131] on p "Leave enough space to avoid door dings." at bounding box center [273, 129] width 153 height 9
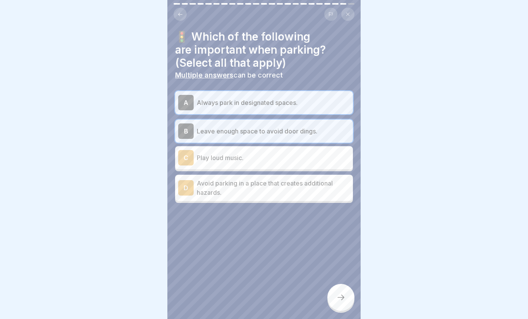
click at [323, 205] on div at bounding box center [264, 226] width 178 height 46
click at [333, 193] on p "Avoid parking in a place that creates additional hazards." at bounding box center [273, 188] width 153 height 19
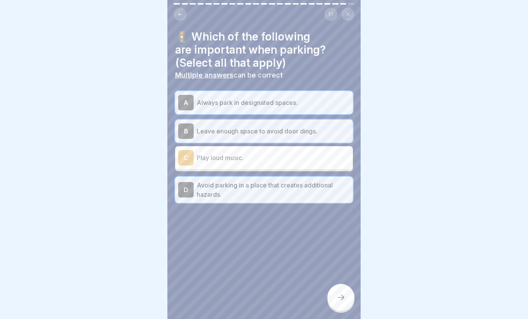
click at [349, 297] on div at bounding box center [340, 297] width 27 height 27
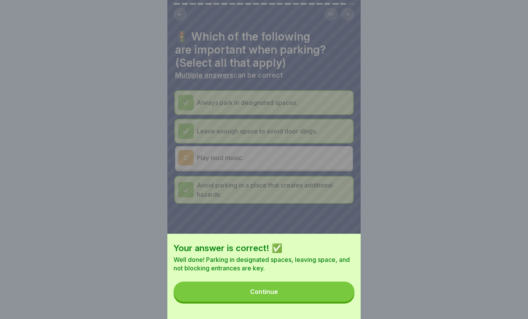
click at [333, 302] on button "Continue" at bounding box center [263, 292] width 181 height 20
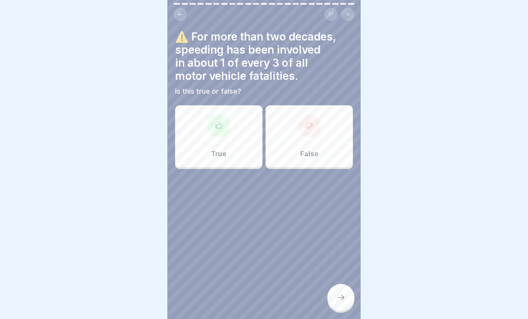
click at [237, 153] on div "True" at bounding box center [218, 136] width 87 height 62
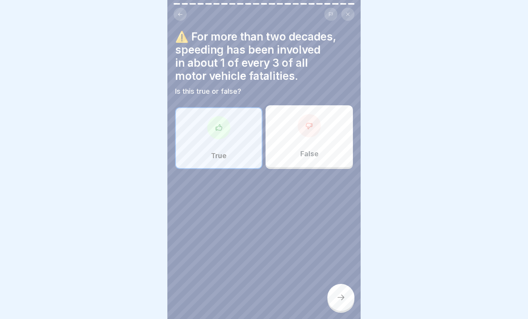
click at [347, 297] on div at bounding box center [340, 297] width 27 height 27
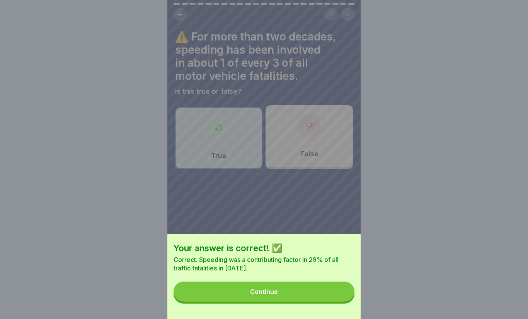
click at [332, 296] on button "Continue" at bounding box center [263, 292] width 181 height 20
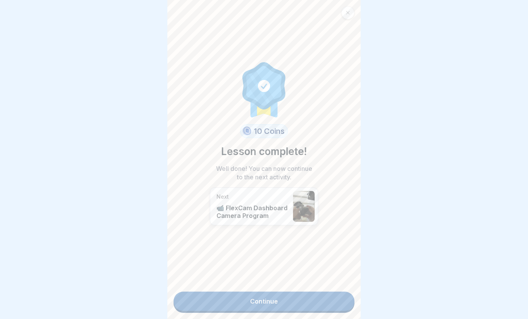
click at [328, 304] on link "Continue" at bounding box center [263, 301] width 181 height 19
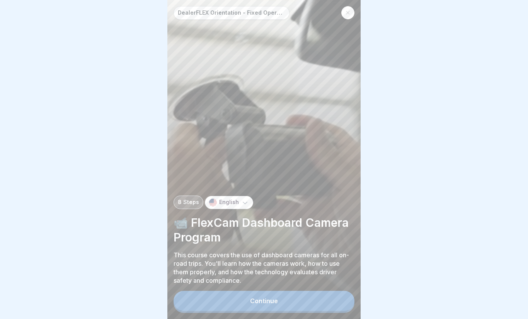
click at [328, 306] on button "Continue" at bounding box center [263, 301] width 181 height 20
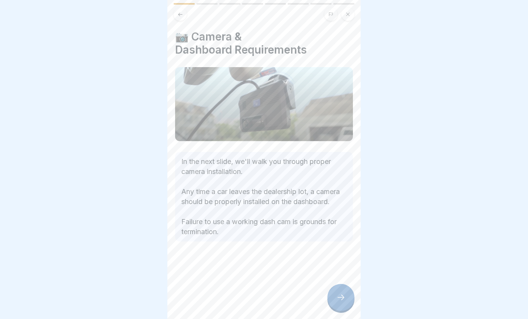
click at [346, 299] on div at bounding box center [340, 297] width 27 height 27
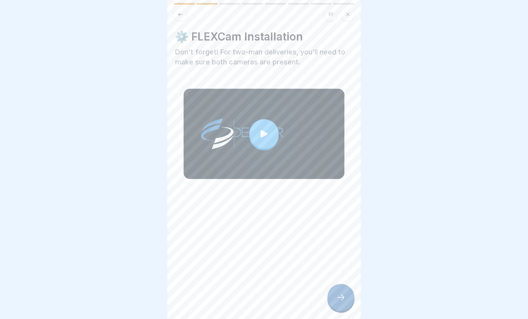
click at [344, 296] on icon at bounding box center [340, 297] width 9 height 9
click at [344, 289] on div at bounding box center [340, 297] width 27 height 27
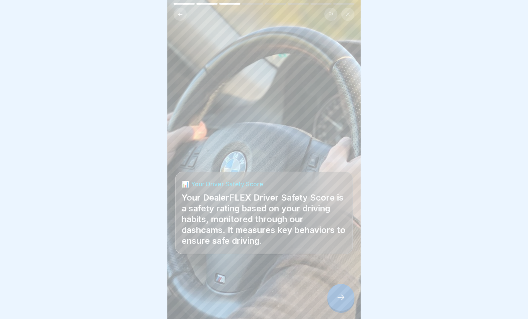
click at [341, 296] on icon at bounding box center [340, 297] width 9 height 9
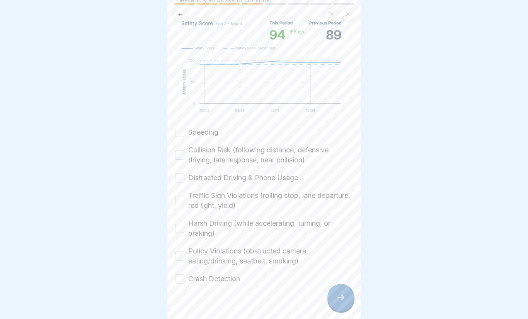
scroll to position [124, 0]
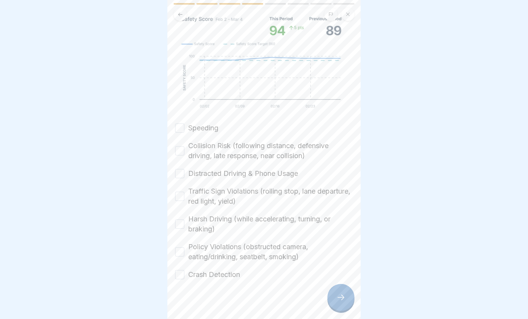
click at [206, 132] on label "Speeding" at bounding box center [203, 128] width 30 height 10
click at [184, 132] on button "Speeding" at bounding box center [179, 128] width 9 height 9
click at [190, 139] on div "Speeding Collision Risk (following distance, defensive driving, late response, …" at bounding box center [264, 201] width 178 height 157
click at [190, 154] on label "Collision Risk (following distance, defensive driving, late response, near coll…" at bounding box center [270, 151] width 165 height 20
click at [184, 154] on button "Collision Risk (following distance, defensive driving, late response, near coll…" at bounding box center [179, 150] width 9 height 9
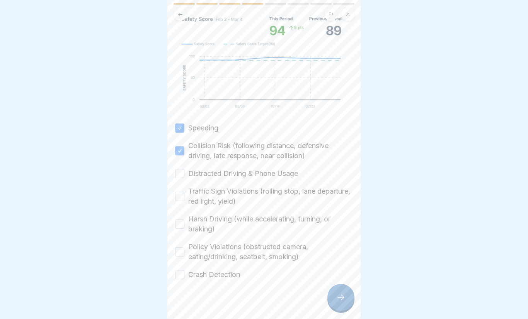
click at [186, 183] on div "Speeding Collision Risk (following distance, defensive driving, late response, …" at bounding box center [264, 201] width 178 height 157
click at [188, 182] on div "Speeding Collision Risk (following distance, defensive driving, late response, …" at bounding box center [264, 201] width 178 height 157
click at [183, 178] on button "Distracted Driving & Phone Usage" at bounding box center [179, 173] width 9 height 9
click at [184, 199] on button "Traffic Sign Violations (rolling stop, lane departure, red light, yield)" at bounding box center [179, 196] width 9 height 9
click at [184, 235] on div "Speeding Collision Risk (following distance, defensive driving, late response, …" at bounding box center [264, 201] width 178 height 157
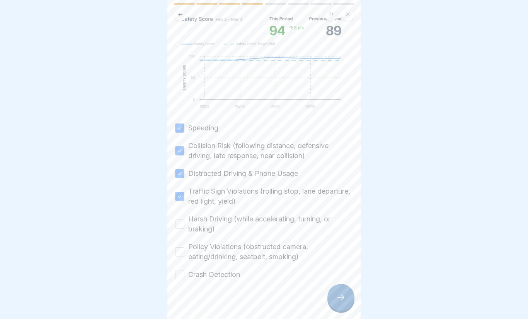
click at [188, 223] on label "Harsh Driving (while accelerating, turning, or braking)" at bounding box center [270, 224] width 165 height 20
click at [184, 223] on button "Harsh Driving (while accelerating, turning, or braking)" at bounding box center [179, 224] width 9 height 9
click at [183, 224] on button "Harsh Driving (while accelerating, turning, or braking)" at bounding box center [179, 224] width 9 height 9
click at [183, 223] on button "Harsh Driving (while accelerating, turning, or braking)" at bounding box center [179, 224] width 9 height 9
click at [186, 249] on div "Policy Violations (obstructed camera, eating/drinking, seatbelt, smoking)" at bounding box center [264, 252] width 178 height 20
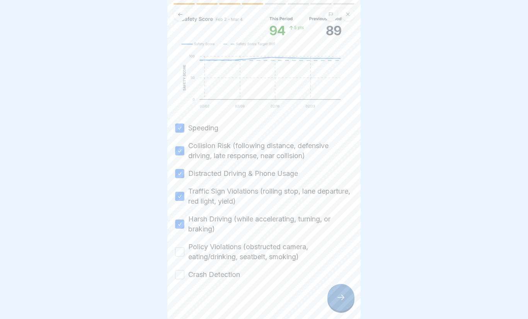
click at [190, 270] on label "Crash Detection" at bounding box center [214, 275] width 52 height 10
click at [184, 270] on button "Crash Detection" at bounding box center [179, 274] width 9 height 9
click at [192, 253] on label "Policy Violations (obstructed camera, eating/drinking, seatbelt, smoking)" at bounding box center [270, 252] width 165 height 20
click at [184, 253] on button "Policy Violations (obstructed camera, eating/drinking, seatbelt, smoking)" at bounding box center [179, 252] width 9 height 9
click at [344, 300] on icon at bounding box center [340, 297] width 9 height 9
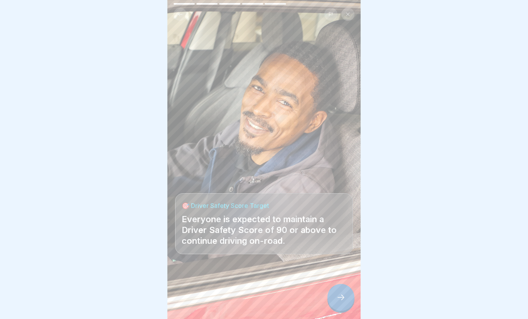
click at [332, 289] on div at bounding box center [340, 297] width 27 height 27
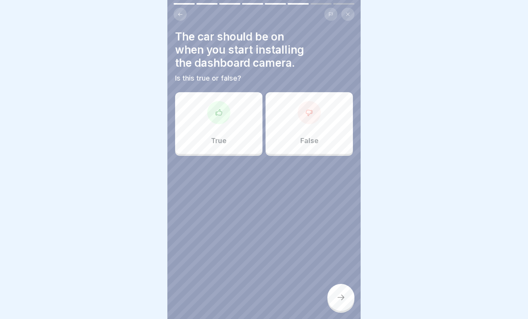
click at [313, 129] on div "False" at bounding box center [308, 123] width 87 height 62
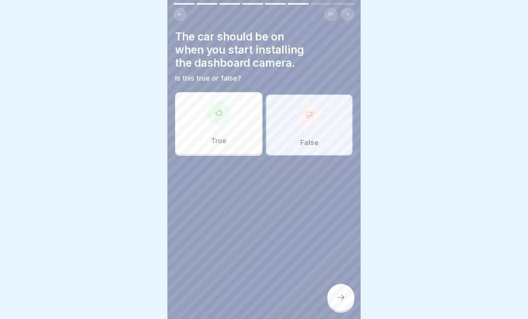
click at [346, 292] on div at bounding box center [340, 297] width 27 height 27
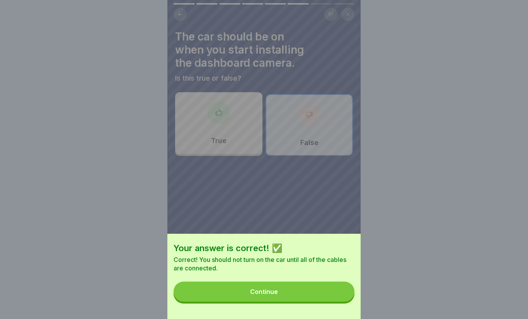
click at [322, 285] on button "Continue" at bounding box center [263, 292] width 181 height 20
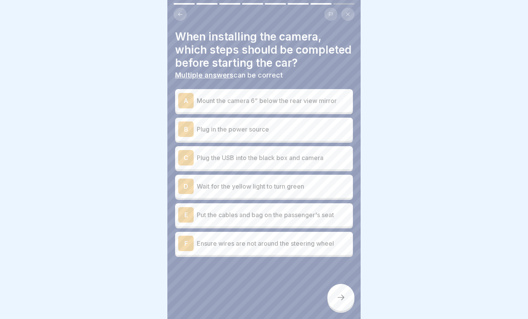
click at [323, 107] on div "A Mount the camera 6” below the rear view mirror" at bounding box center [264, 100] width 172 height 15
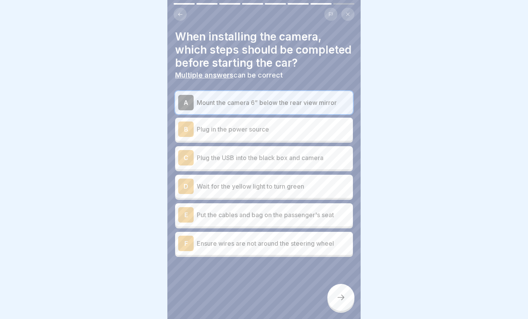
click at [316, 136] on div "B Plug in the power source" at bounding box center [264, 129] width 172 height 15
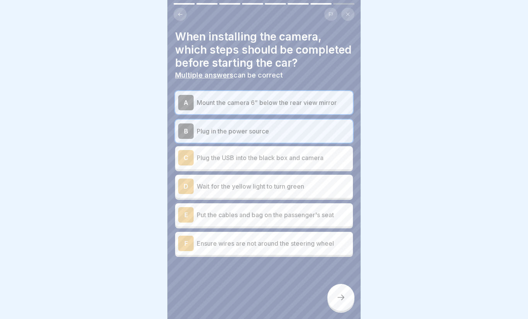
click at [304, 165] on div "C Plug the USB into the black box and camera" at bounding box center [264, 157] width 178 height 23
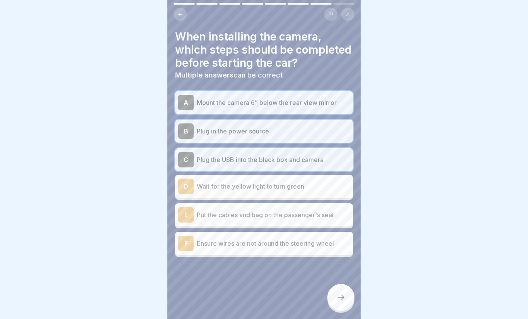
click at [294, 185] on p "Wait for the yellow light to turn green" at bounding box center [273, 186] width 153 height 9
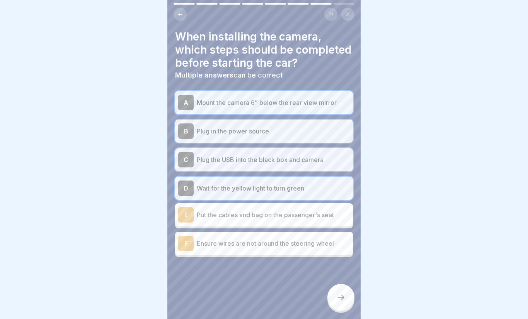
click at [285, 220] on div "E Put the cables and bag on the passenger's seat" at bounding box center [264, 214] width 172 height 15
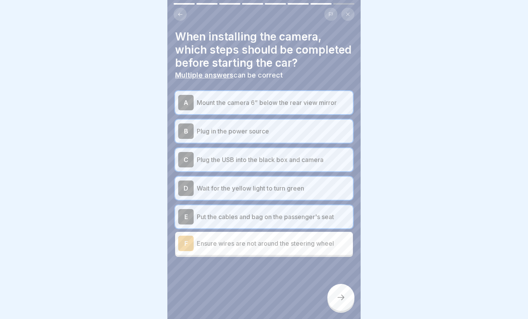
click at [279, 249] on div "F Ensure wires are not around the steering wheel" at bounding box center [264, 243] width 172 height 15
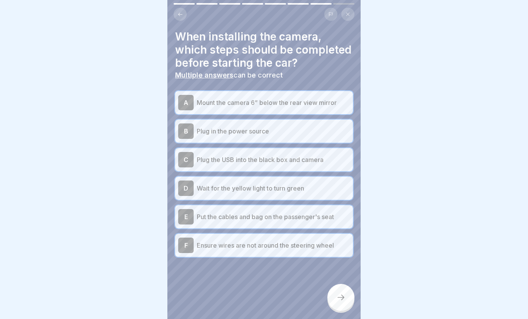
click at [350, 300] on div at bounding box center [340, 297] width 27 height 27
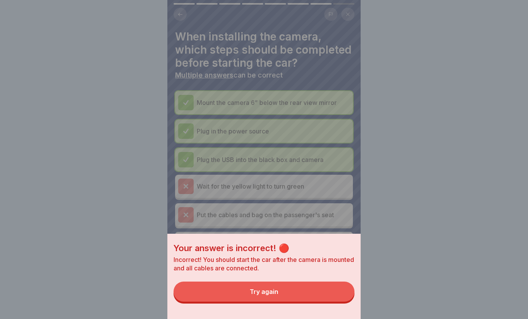
click at [312, 298] on button "Try again" at bounding box center [263, 292] width 181 height 20
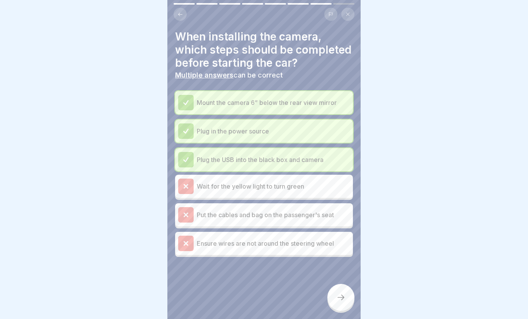
click at [304, 187] on p "Wait for the yellow light to turn green" at bounding box center [273, 186] width 153 height 9
click at [297, 193] on div "Wait for the yellow light to turn green" at bounding box center [264, 186] width 172 height 15
click at [296, 164] on p "Plug the USB into the black box and camera" at bounding box center [273, 159] width 153 height 9
click at [344, 299] on icon at bounding box center [340, 297] width 9 height 9
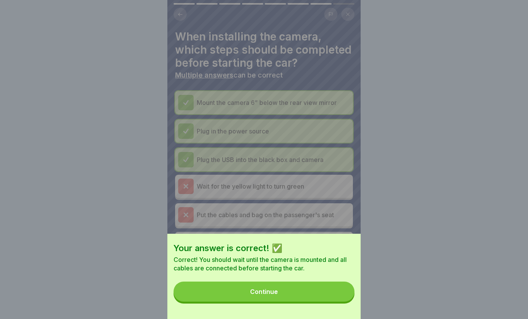
click at [323, 302] on button "Continue" at bounding box center [263, 292] width 181 height 20
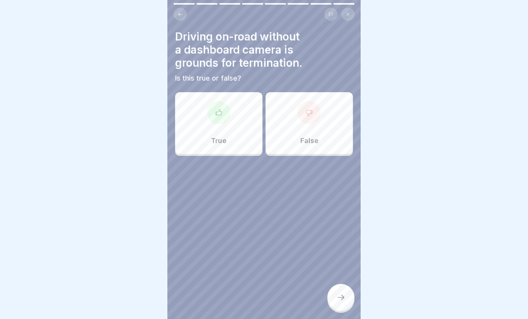
click at [244, 147] on div "True" at bounding box center [218, 123] width 87 height 62
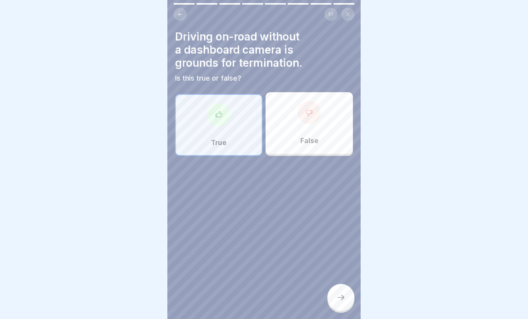
click at [344, 296] on icon at bounding box center [340, 297] width 9 height 9
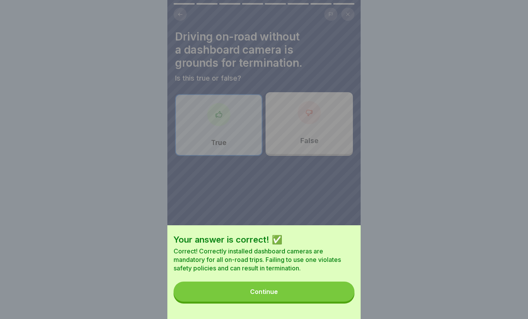
click at [312, 287] on button "Continue" at bounding box center [263, 292] width 181 height 20
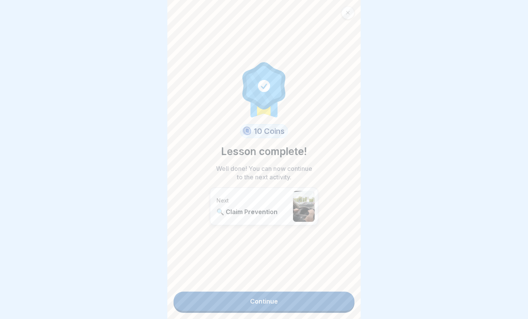
click at [309, 306] on link "Continue" at bounding box center [263, 301] width 181 height 19
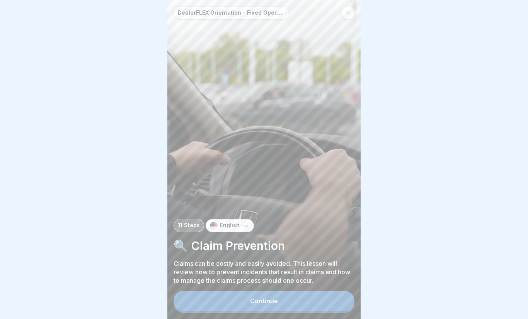
click at [298, 301] on button "Continue" at bounding box center [263, 301] width 181 height 20
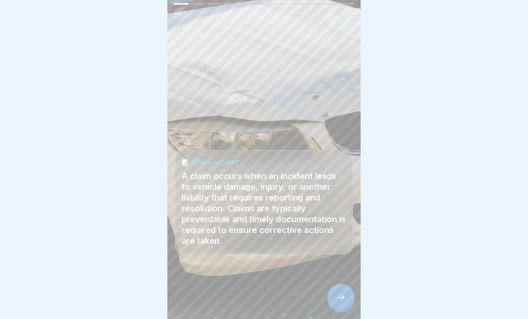
click at [349, 301] on div at bounding box center [340, 297] width 27 height 27
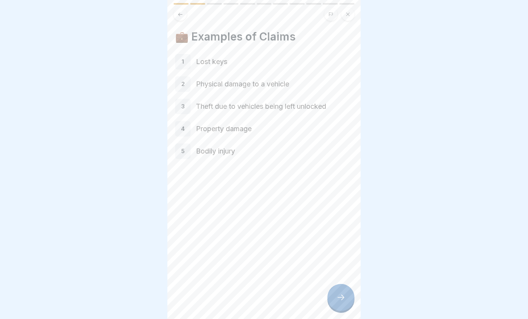
click at [338, 301] on icon at bounding box center [340, 297] width 9 height 9
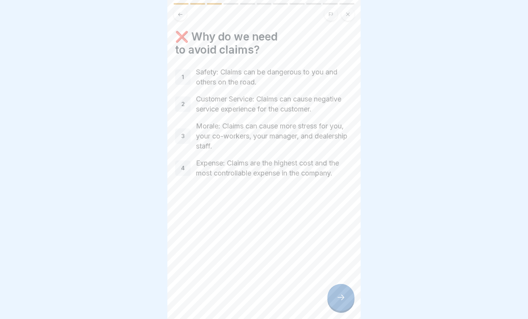
click at [342, 301] on icon at bounding box center [340, 297] width 9 height 9
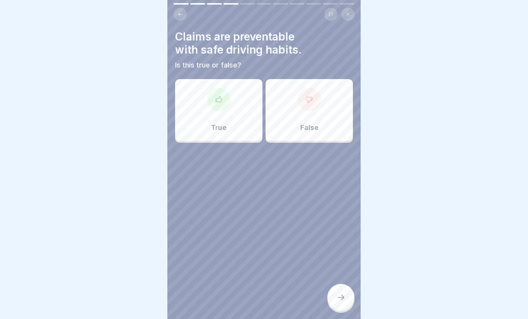
click at [237, 121] on div "True" at bounding box center [218, 110] width 87 height 62
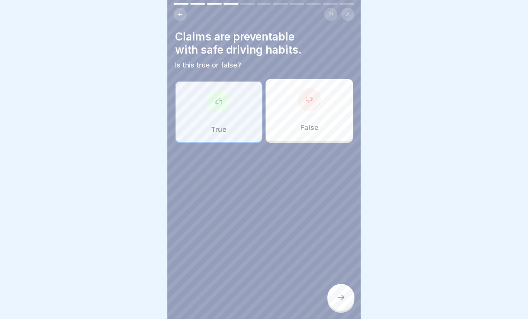
click at [352, 296] on div at bounding box center [340, 297] width 27 height 27
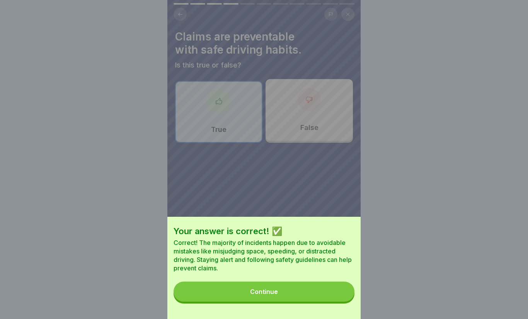
click at [333, 299] on button "Continue" at bounding box center [263, 292] width 181 height 20
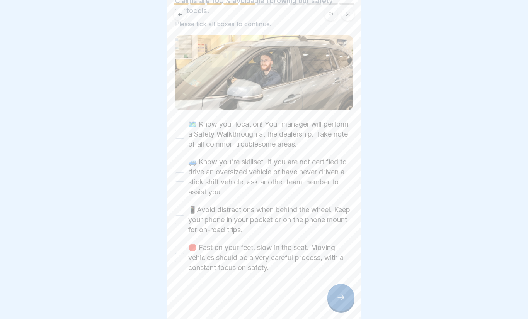
scroll to position [52, 0]
click at [180, 144] on div "🗺️ Know your location! Your manager will perform a Safety Walkthrough at the de…" at bounding box center [264, 134] width 178 height 30
click at [179, 181] on button "🚙 Know you're skillset. If you are not certified to drive an oversized vehicle …" at bounding box center [179, 177] width 9 height 9
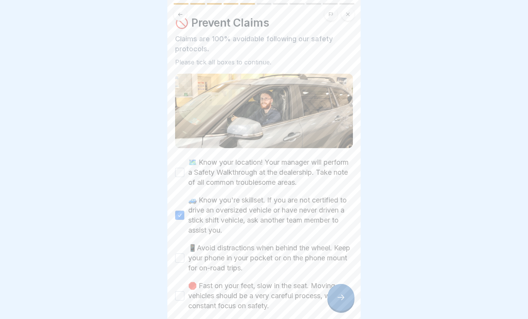
scroll to position [10, 0]
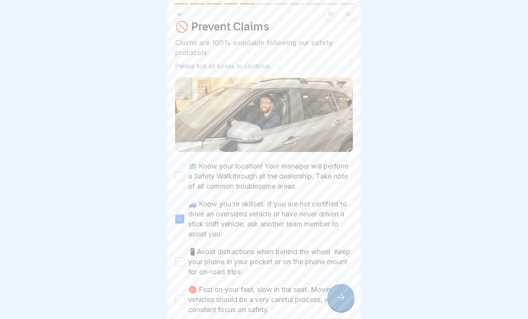
click at [190, 178] on label "🗺️ Know your location! Your manager will perform a Safety Walkthrough at the de…" at bounding box center [270, 176] width 165 height 30
click at [184, 178] on button "🗺️ Know your location! Your manager will perform a Safety Walkthrough at the de…" at bounding box center [179, 176] width 9 height 9
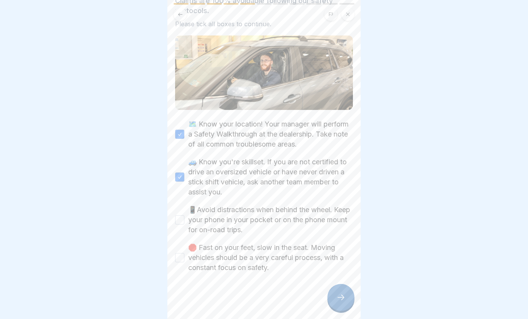
scroll to position [52, 0]
click at [189, 229] on label "📱Avoid distractions when behind the wheel. Keep your phone in your pocket or on…" at bounding box center [270, 220] width 165 height 30
click at [184, 225] on button "📱Avoid distractions when behind the wheel. Keep your phone in your pocket or on…" at bounding box center [179, 220] width 9 height 9
click at [184, 260] on button "🛑 Fast on your feet, slow in the seat. Moving vehicles should be a very careful…" at bounding box center [179, 257] width 9 height 9
click at [348, 305] on div at bounding box center [340, 297] width 27 height 27
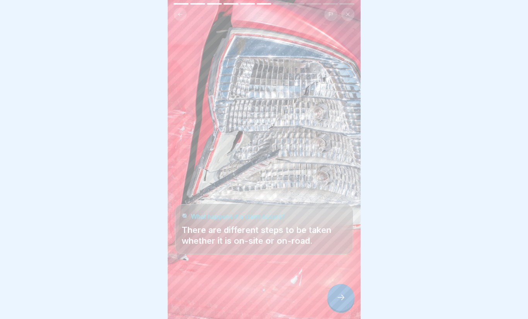
click at [340, 304] on div at bounding box center [340, 297] width 27 height 27
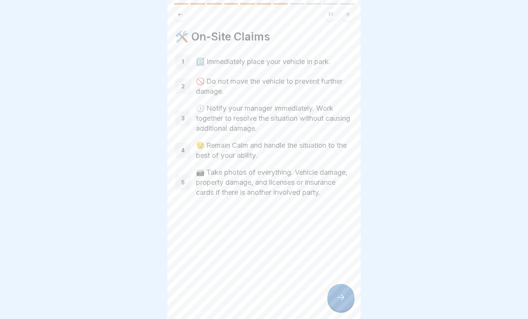
click at [338, 300] on icon at bounding box center [340, 297] width 9 height 9
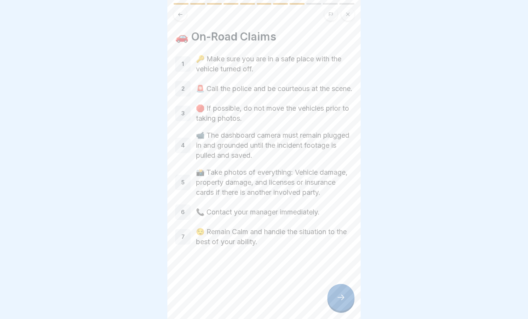
click at [343, 300] on icon at bounding box center [340, 297] width 9 height 9
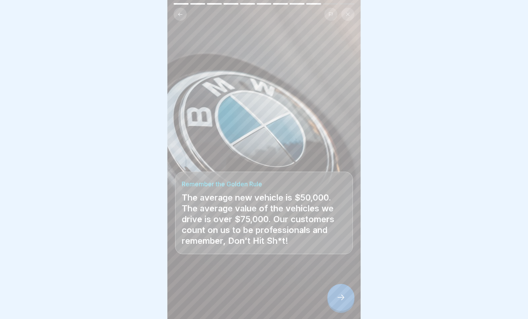
click at [343, 301] on icon at bounding box center [340, 297] width 9 height 9
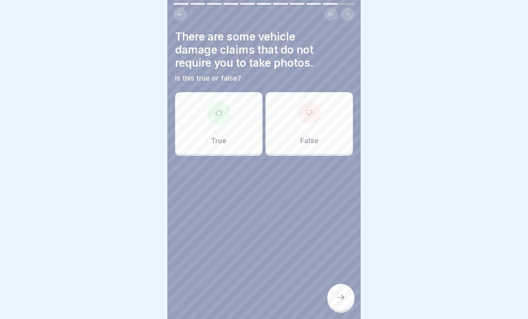
click at [186, 13] on button at bounding box center [179, 14] width 13 height 13
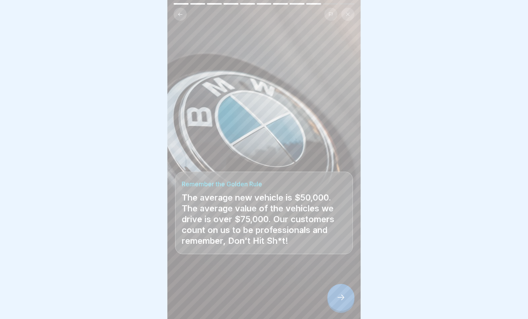
click at [180, 15] on icon at bounding box center [180, 15] width 6 height 6
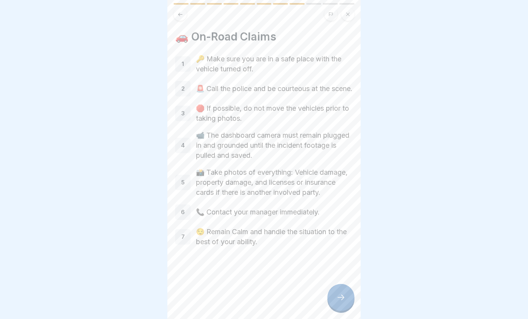
click at [347, 304] on div at bounding box center [340, 297] width 27 height 27
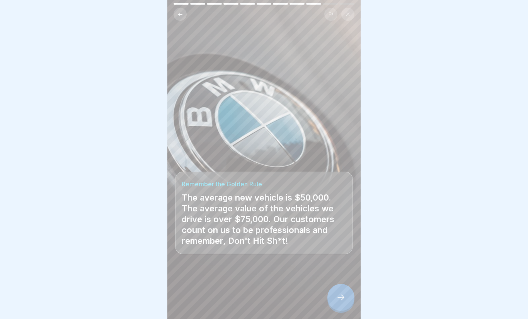
click at [344, 289] on div at bounding box center [340, 297] width 27 height 27
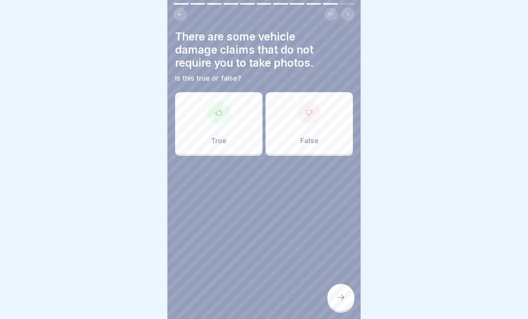
click at [291, 138] on div "False" at bounding box center [308, 123] width 87 height 62
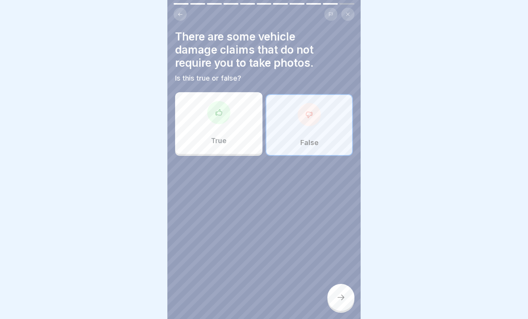
click at [348, 287] on div at bounding box center [340, 297] width 27 height 27
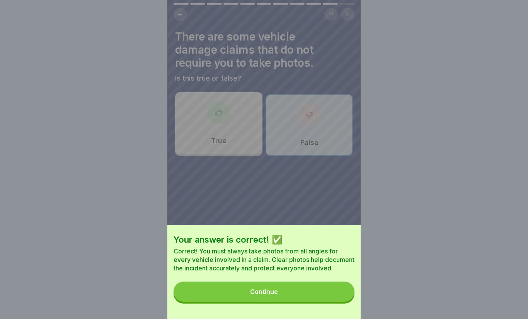
click at [321, 295] on button "Continue" at bounding box center [263, 292] width 181 height 20
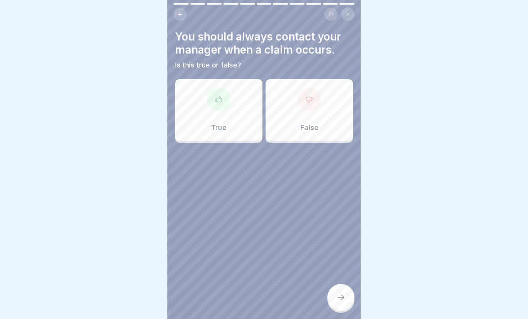
click at [234, 126] on div "True" at bounding box center [218, 110] width 87 height 62
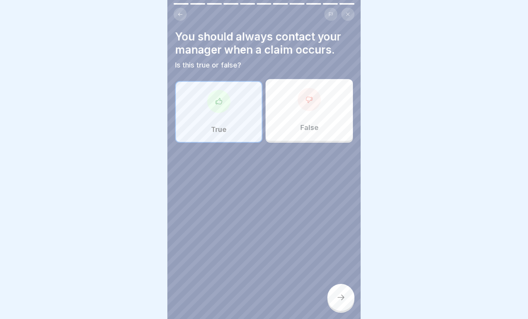
click at [342, 299] on icon at bounding box center [340, 297] width 7 height 5
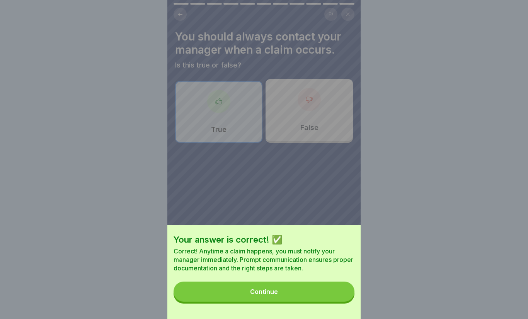
click at [304, 291] on button "Continue" at bounding box center [263, 292] width 181 height 20
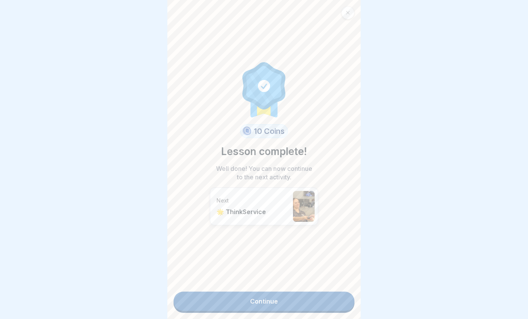
click at [309, 303] on link "Continue" at bounding box center [263, 301] width 181 height 19
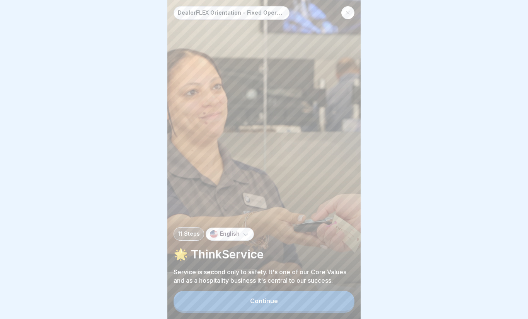
click at [306, 302] on button "Continue" at bounding box center [263, 301] width 181 height 20
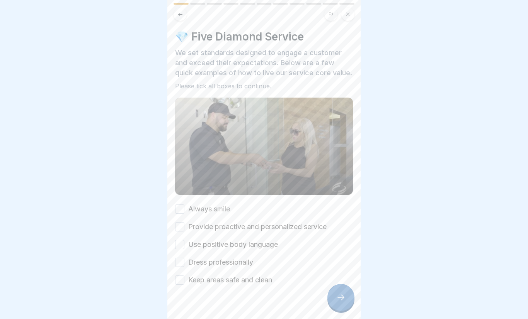
click at [265, 209] on div "Always smile Provide proactive and personalized service Use positive body langu…" at bounding box center [264, 244] width 178 height 81
click at [224, 219] on div "Always smile Provide proactive and personalized service Use positive body langu…" at bounding box center [264, 244] width 178 height 81
click at [189, 209] on label "Always smile" at bounding box center [209, 209] width 42 height 10
click at [184, 209] on button "Always smile" at bounding box center [179, 209] width 9 height 9
click at [192, 220] on div "Always smile Provide proactive and personalized service Use positive body langu…" at bounding box center [264, 244] width 178 height 81
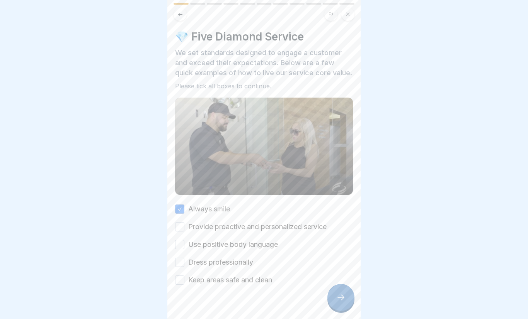
click at [189, 230] on label "Provide proactive and personalized service" at bounding box center [257, 227] width 138 height 10
click at [184, 230] on button "Provide proactive and personalized service" at bounding box center [179, 227] width 9 height 9
click at [188, 249] on label "Use positive body language" at bounding box center [233, 245] width 90 height 10
click at [184, 249] on button "Use positive body language" at bounding box center [179, 244] width 9 height 9
click at [190, 262] on label "Dress professionally" at bounding box center [220, 263] width 65 height 10
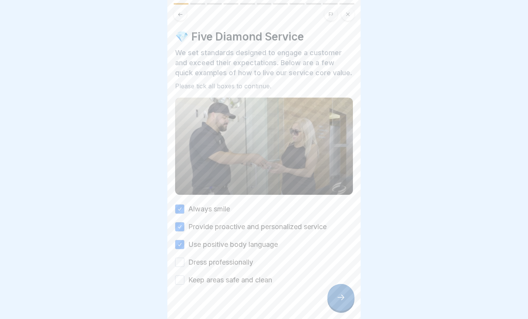
click at [184, 262] on button "Dress professionally" at bounding box center [179, 262] width 9 height 9
click at [189, 285] on label "Keep areas safe and clean" at bounding box center [230, 280] width 84 height 10
click at [184, 285] on button "Keep areas safe and clean" at bounding box center [179, 280] width 9 height 9
click at [344, 292] on div at bounding box center [340, 297] width 27 height 27
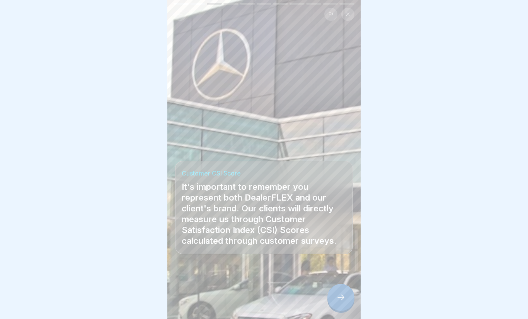
click at [340, 301] on icon at bounding box center [340, 297] width 9 height 9
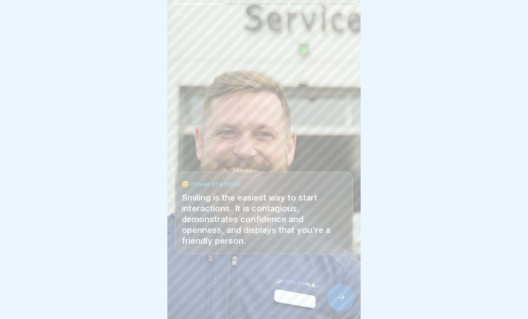
click at [330, 299] on div at bounding box center [340, 297] width 27 height 27
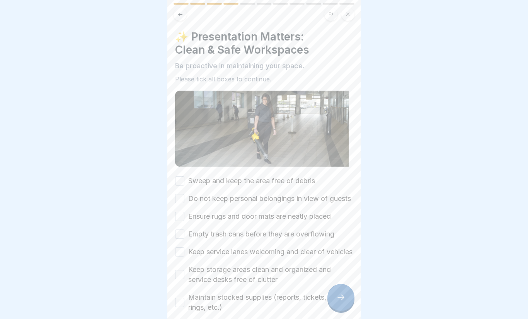
click at [343, 302] on icon at bounding box center [340, 297] width 9 height 9
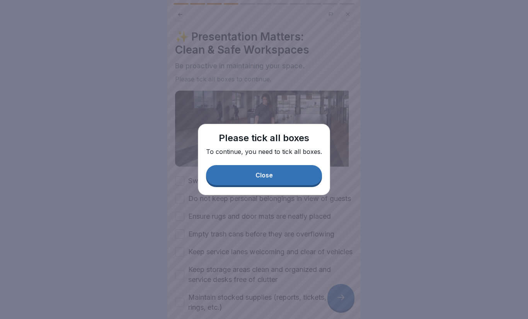
click at [273, 175] on button "Close" at bounding box center [264, 175] width 116 height 20
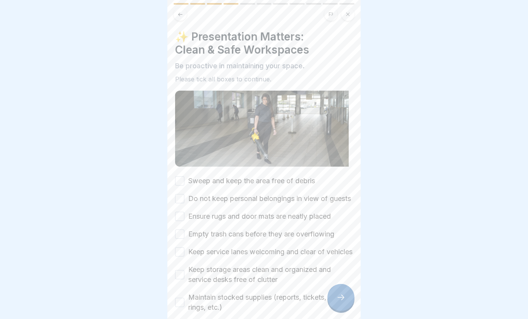
click at [192, 204] on label "Do not keep personal belongings in view of guests" at bounding box center [269, 199] width 163 height 10
click at [184, 204] on button "Do not keep personal belongings in view of guests" at bounding box center [179, 198] width 9 height 9
click at [194, 180] on label "Sweep and keep the area free of debris" at bounding box center [251, 181] width 127 height 10
click at [184, 180] on button "Sweep and keep the area free of debris" at bounding box center [179, 181] width 9 height 9
click at [191, 222] on label "Ensure rugs and door mats are neatly placed" at bounding box center [259, 217] width 143 height 10
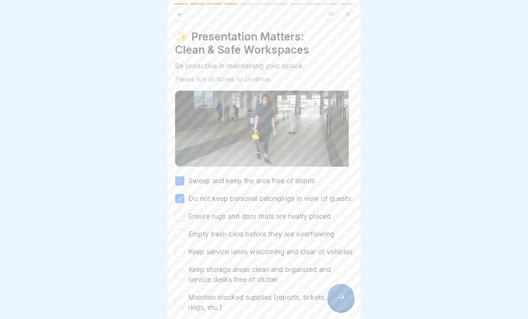
click at [184, 221] on button "Ensure rugs and door mats are neatly placed" at bounding box center [179, 216] width 9 height 9
click at [192, 240] on label "Empty trash cans before they are overflowing" at bounding box center [261, 234] width 146 height 10
click at [184, 239] on button "Empty trash cans before they are overflowing" at bounding box center [179, 234] width 9 height 9
click at [184, 257] on button "Keep service lanes welcoming and clear of vehicles" at bounding box center [179, 252] width 9 height 9
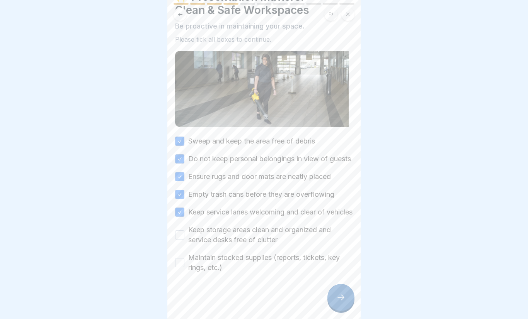
scroll to position [60, 0]
click at [190, 241] on label "Keep storage areas clean and organized and service desks free of clutter" at bounding box center [270, 235] width 165 height 20
click at [184, 240] on button "Keep storage areas clean and organized and service desks free of clutter" at bounding box center [179, 235] width 9 height 9
click at [190, 262] on label "Maintain stocked supplies (reports, tickets, key rings, etc.)" at bounding box center [270, 263] width 165 height 20
click at [184, 262] on button "Maintain stocked supplies (reports, tickets, key rings, etc.)" at bounding box center [179, 262] width 9 height 9
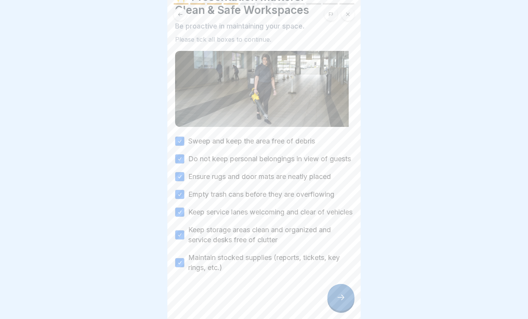
click at [337, 296] on icon at bounding box center [340, 297] width 9 height 9
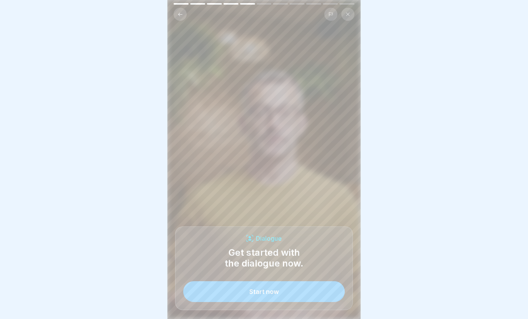
click at [297, 296] on button "Start now" at bounding box center [263, 292] width 161 height 21
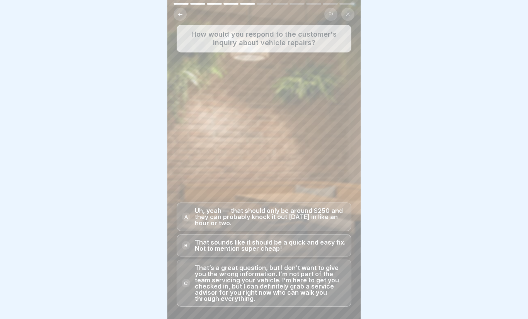
click at [328, 278] on p "That’s a great question, but I don’t want to give you the wrong information. I’…" at bounding box center [270, 283] width 151 height 37
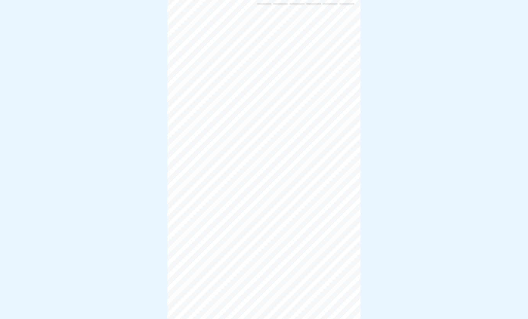
click at [418, 232] on div at bounding box center [264, 159] width 528 height 319
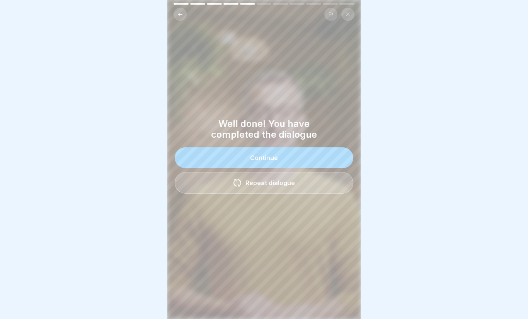
click at [303, 153] on button "Continue" at bounding box center [264, 158] width 178 height 21
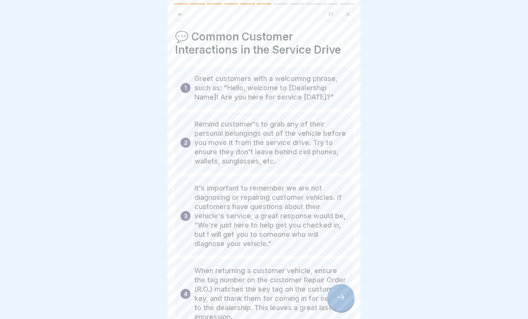
click at [350, 297] on div at bounding box center [340, 297] width 27 height 27
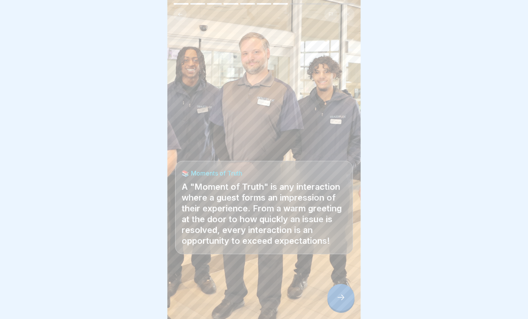
click at [344, 298] on icon at bounding box center [340, 297] width 9 height 9
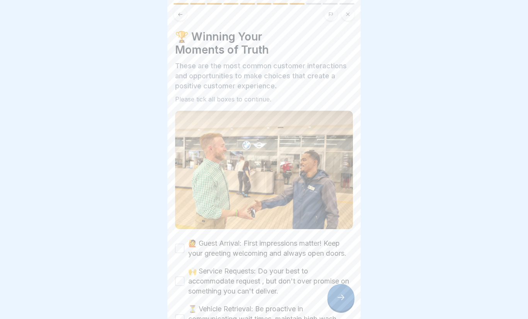
click at [300, 252] on label "🙋 Guest Arrival: First impressions matter! Keep your greeting welcoming and alw…" at bounding box center [270, 249] width 165 height 20
click at [184, 252] on button "🙋 Guest Arrival: First impressions matter! Keep your greeting welcoming and alw…" at bounding box center [179, 248] width 9 height 9
click at [268, 277] on label "🙌 Service Requests: Do your best to accommodate request , but don't over promis…" at bounding box center [270, 282] width 165 height 30
click at [184, 277] on button "🙌 Service Requests: Do your best to accommodate request , but don't over promis…" at bounding box center [179, 281] width 9 height 9
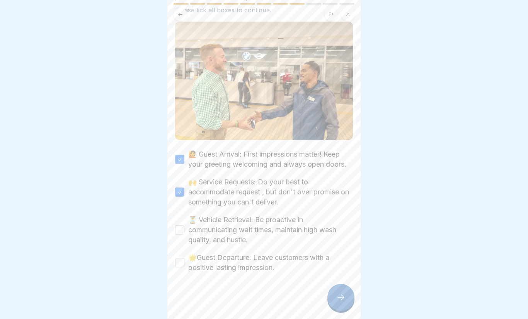
scroll to position [89, 0]
click at [258, 229] on label "⏳ Vehicle Retrieval: Be proactive in communicating wait times, maintain high wa…" at bounding box center [270, 231] width 165 height 30
click at [184, 229] on button "⏳ Vehicle Retrieval: Be proactive in communicating wait times, maintain high wa…" at bounding box center [179, 230] width 9 height 9
click at [255, 266] on label "🌟Guest Departure: Leave customers with a positive lasting impression." at bounding box center [270, 263] width 165 height 20
click at [184, 266] on button "🌟Guest Departure: Leave customers with a positive lasting impression." at bounding box center [179, 263] width 9 height 9
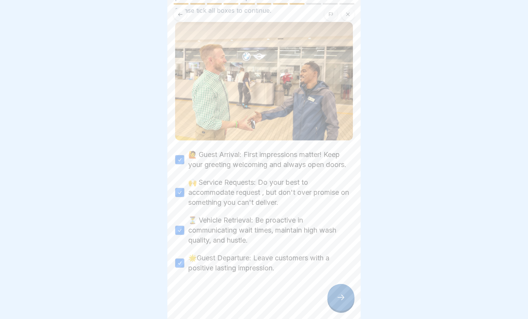
click at [341, 299] on icon at bounding box center [340, 297] width 9 height 9
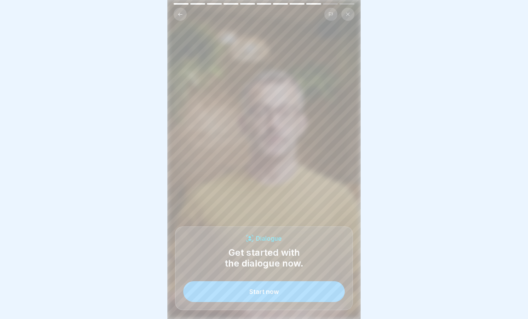
click at [313, 294] on button "Start now" at bounding box center [263, 292] width 161 height 21
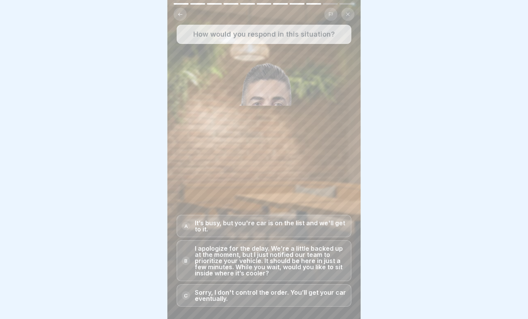
click at [326, 262] on p "I apologize for the delay. We’re a little backed up at the moment, but I just n…" at bounding box center [270, 261] width 151 height 31
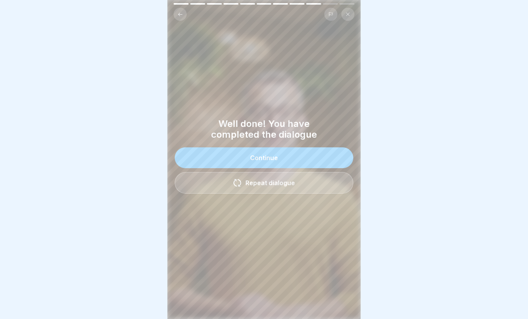
click at [350, 156] on button "Continue" at bounding box center [264, 158] width 178 height 21
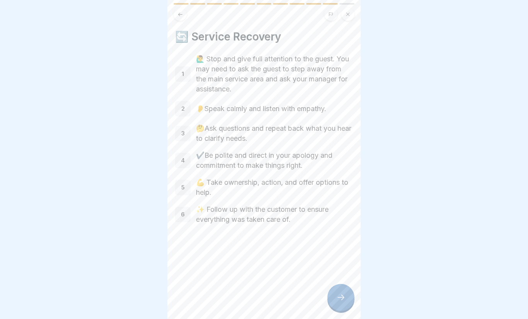
click at [348, 295] on div at bounding box center [340, 297] width 27 height 27
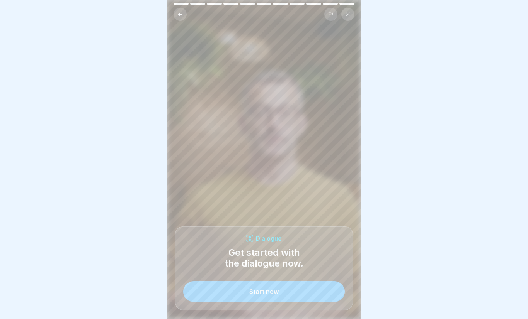
click at [337, 292] on button "Start now" at bounding box center [263, 292] width 161 height 21
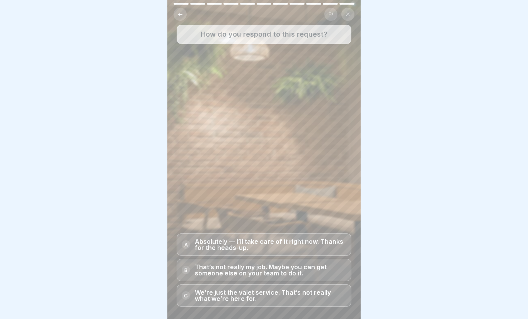
click at [258, 243] on p "Absolutely — I’ll take care of it right now. Thanks for the heads-up." at bounding box center [270, 245] width 151 height 12
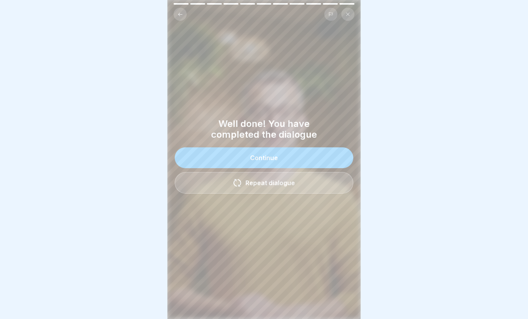
click at [256, 161] on div "Continue" at bounding box center [264, 158] width 28 height 7
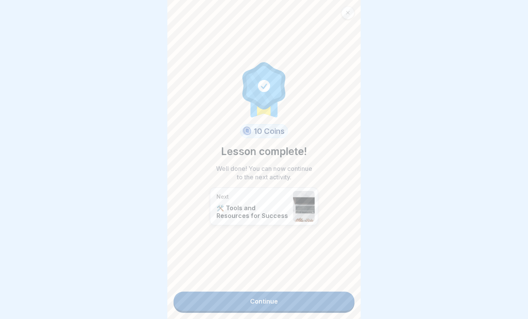
click at [216, 299] on link "Continue" at bounding box center [263, 301] width 181 height 19
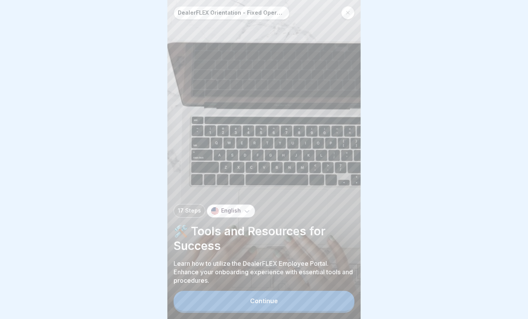
click at [253, 289] on div "DealerFLEX Orientation - Fixed Operations Division 17 Steps English 🛠️ Tools an…" at bounding box center [263, 159] width 193 height 319
click at [243, 296] on button "Continue" at bounding box center [263, 301] width 181 height 20
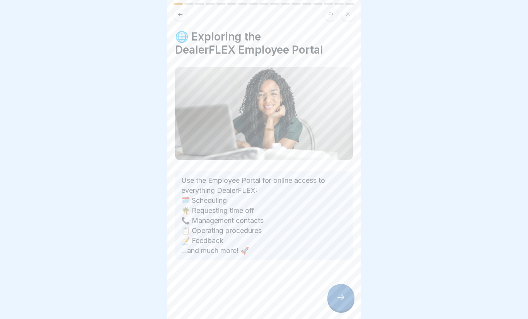
click at [354, 302] on div "🌐 Exploring the DealerFLEX Employee Portal Use the Employee Portal for online a…" at bounding box center [263, 159] width 193 height 319
click at [342, 296] on icon at bounding box center [340, 297] width 7 height 5
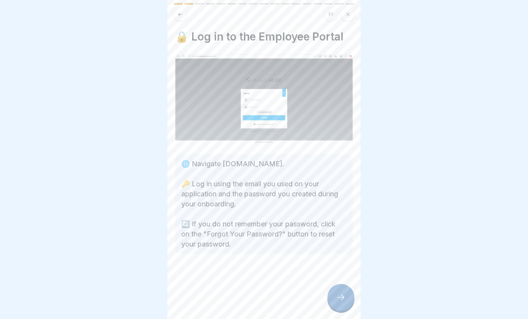
click at [341, 292] on div at bounding box center [340, 297] width 27 height 27
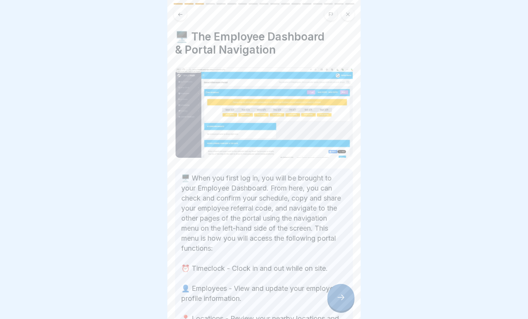
click at [343, 293] on icon at bounding box center [340, 297] width 9 height 9
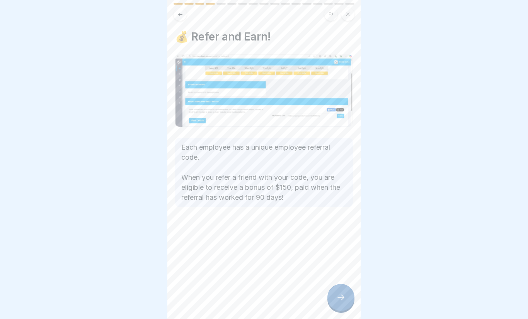
click at [345, 299] on div at bounding box center [340, 297] width 27 height 27
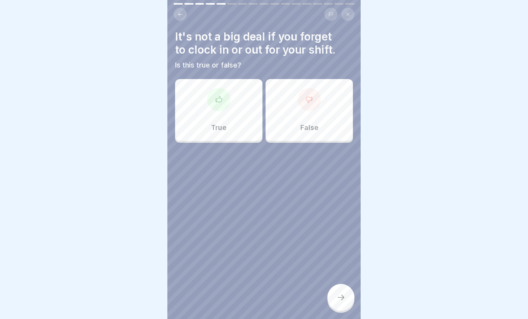
click at [324, 126] on div "False" at bounding box center [308, 110] width 87 height 62
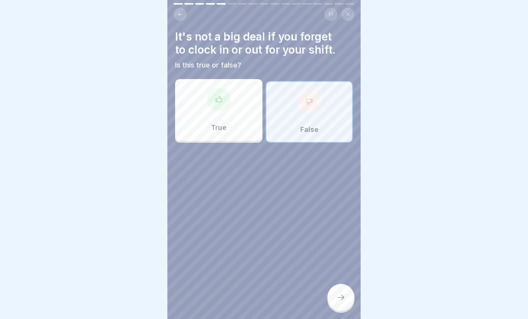
click at [346, 302] on div at bounding box center [340, 297] width 27 height 27
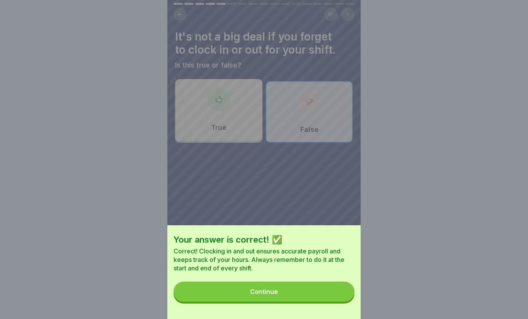
click at [324, 294] on button "Continue" at bounding box center [263, 292] width 181 height 20
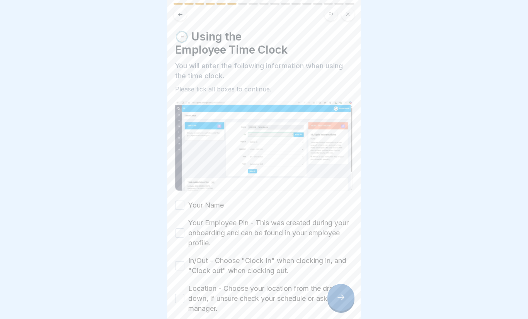
click at [243, 213] on div "Your Name Your Employee Pin - This was created during your onboarding and can b…" at bounding box center [264, 289] width 178 height 179
click at [184, 210] on button "Your Name" at bounding box center [179, 205] width 9 height 9
click at [187, 229] on div "Your Employee Pin - This was created during your onboarding and can be found in…" at bounding box center [264, 233] width 178 height 30
click at [180, 237] on button "Your Employee Pin - This was created during your onboarding and can be found in…" at bounding box center [179, 233] width 9 height 9
click at [182, 270] on button "In/Out - Choose "Clock In" when clocking in, and "Clock out" when clocking out." at bounding box center [179, 266] width 9 height 9
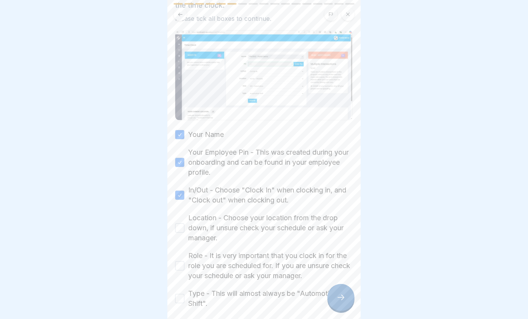
scroll to position [76, 0]
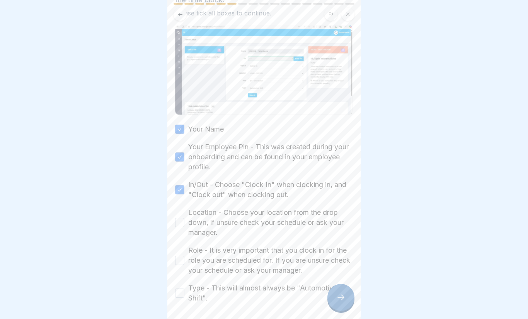
click at [189, 225] on label "Location - Choose your location from the drop down, if unsure check your schedu…" at bounding box center [270, 223] width 165 height 30
click at [184, 225] on button "Location - Choose your location from the drop down, if unsure check your schedu…" at bounding box center [179, 222] width 9 height 9
click at [182, 259] on button "Role - It is very important that you clock in for the role you are scheduled fo…" at bounding box center [179, 260] width 9 height 9
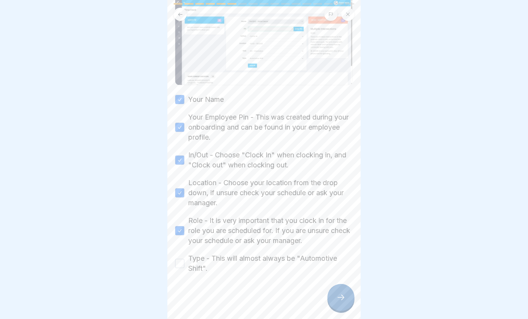
scroll to position [107, 0]
click at [184, 259] on button "Type - This will almost always be "Automotive Shift"." at bounding box center [179, 262] width 9 height 9
click at [344, 296] on icon at bounding box center [340, 297] width 9 height 9
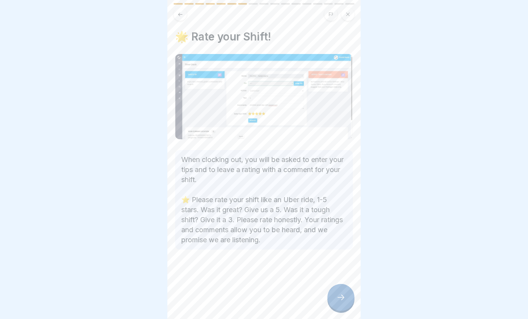
click at [355, 294] on div "🌟 Rate your Shift! When clocking out, you will be asked to enter your tips and …" at bounding box center [263, 159] width 193 height 319
click at [340, 301] on icon at bounding box center [340, 297] width 9 height 9
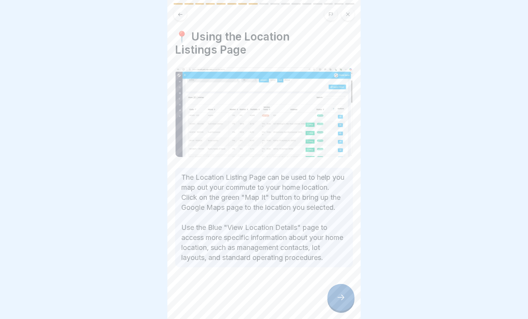
click at [342, 294] on icon at bounding box center [340, 297] width 9 height 9
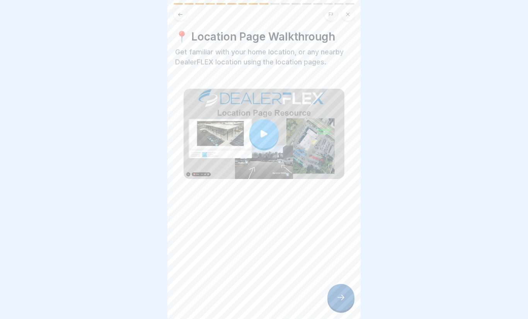
click at [357, 302] on div "📍 Location Page Walkthrough Get familiar with your home location, or any nearby…" at bounding box center [263, 159] width 193 height 319
click at [347, 291] on div at bounding box center [340, 297] width 27 height 27
click at [340, 287] on div at bounding box center [340, 297] width 27 height 27
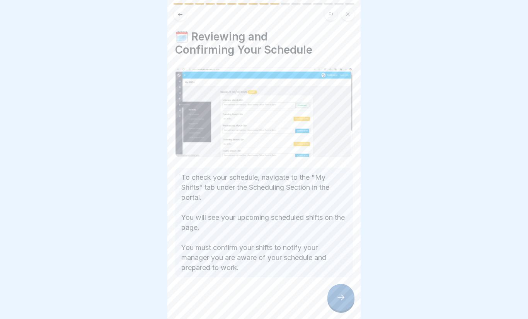
click at [328, 292] on div at bounding box center [340, 297] width 27 height 27
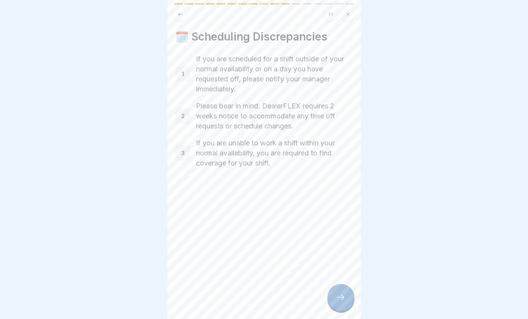
click at [338, 287] on div at bounding box center [340, 297] width 27 height 27
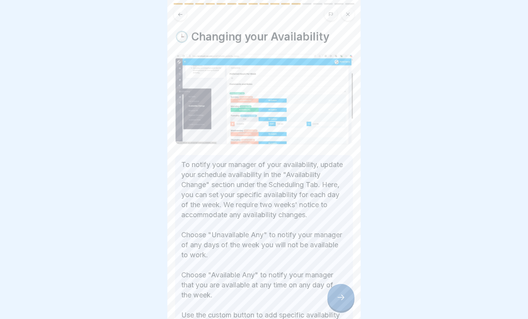
click at [342, 291] on div at bounding box center [340, 297] width 27 height 27
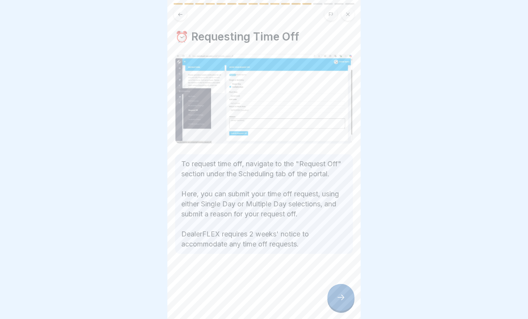
click at [342, 291] on div at bounding box center [340, 297] width 27 height 27
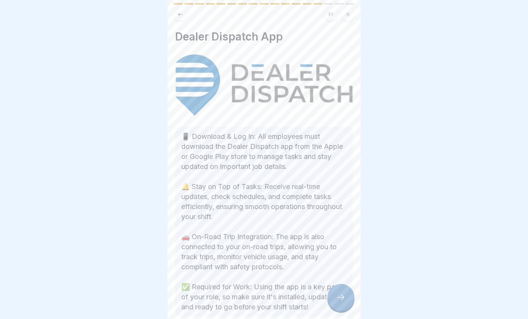
click at [339, 291] on div at bounding box center [340, 297] width 27 height 27
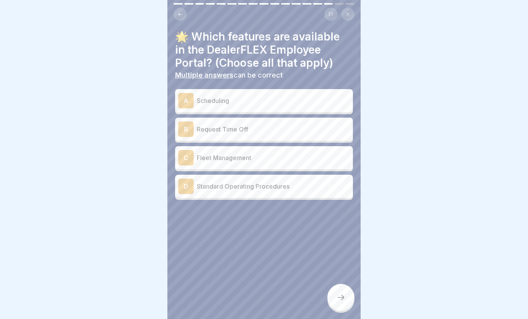
click at [284, 97] on p "Scheduling" at bounding box center [273, 100] width 153 height 9
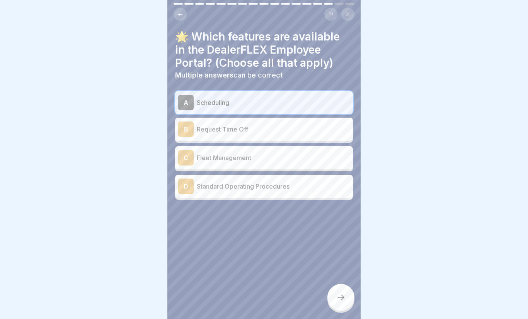
click at [302, 126] on p "Request Time Off" at bounding box center [273, 129] width 153 height 9
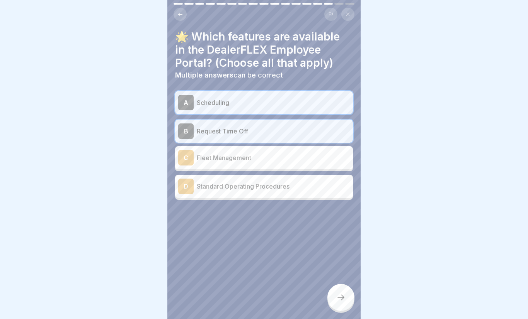
click at [330, 197] on div "D Standard Operating Procedures" at bounding box center [264, 186] width 178 height 23
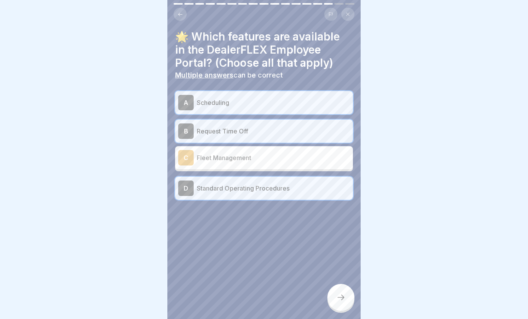
click at [344, 291] on div at bounding box center [340, 297] width 27 height 27
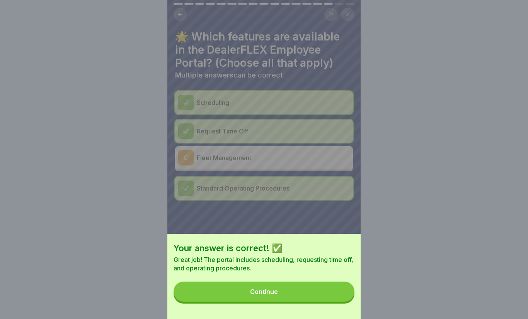
click at [292, 282] on button "Continue" at bounding box center [263, 292] width 181 height 20
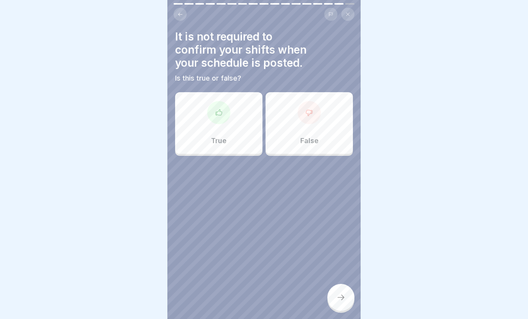
click at [302, 138] on p "False" at bounding box center [309, 141] width 18 height 8
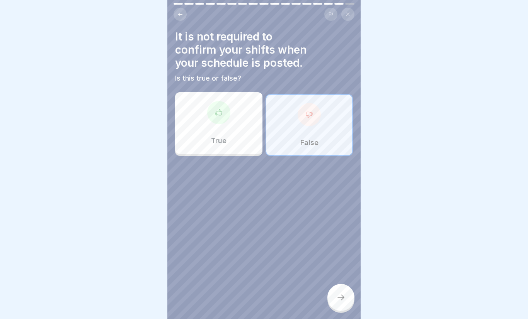
click at [336, 298] on icon at bounding box center [340, 297] width 9 height 9
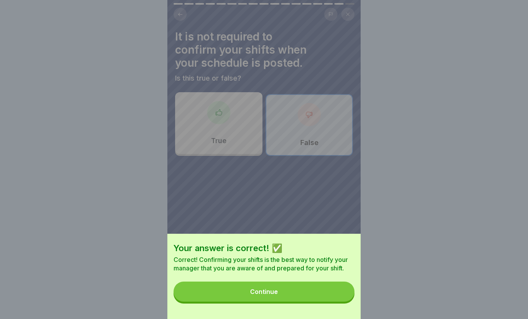
click at [317, 293] on button "Continue" at bounding box center [263, 292] width 181 height 20
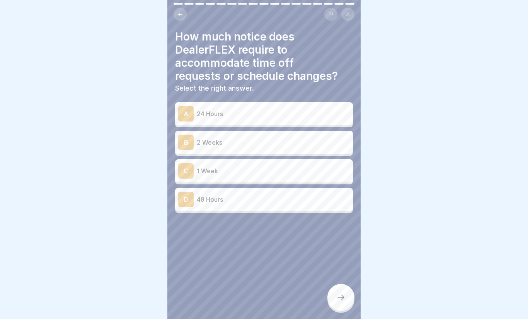
click at [269, 206] on div "D 48 Hours" at bounding box center [264, 199] width 172 height 15
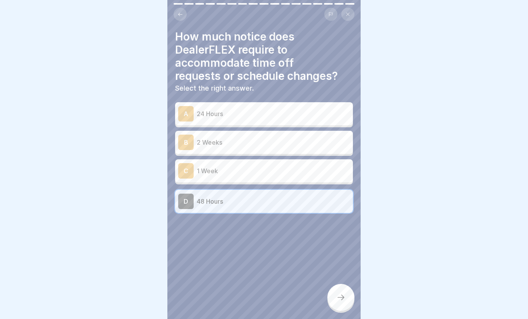
click at [339, 294] on icon at bounding box center [340, 297] width 9 height 9
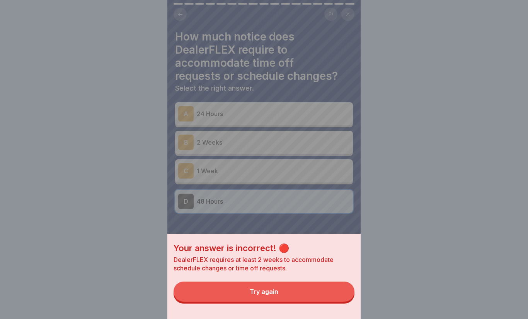
click at [311, 294] on button "Try again" at bounding box center [263, 292] width 181 height 20
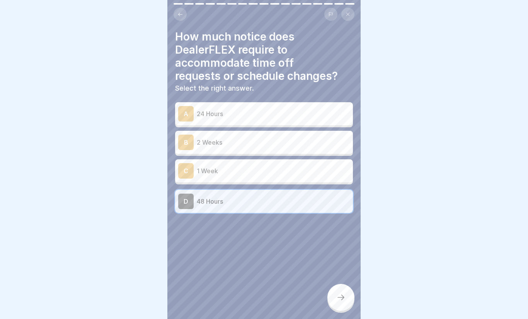
click at [282, 140] on p "2 Weeks" at bounding box center [273, 142] width 153 height 9
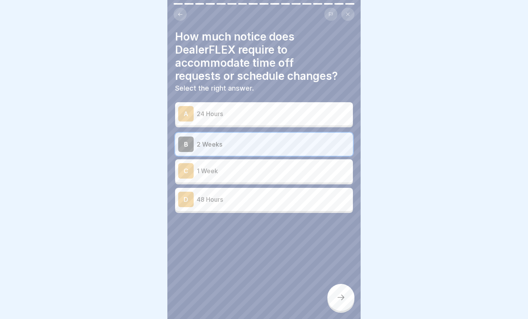
click at [340, 299] on icon at bounding box center [340, 297] width 9 height 9
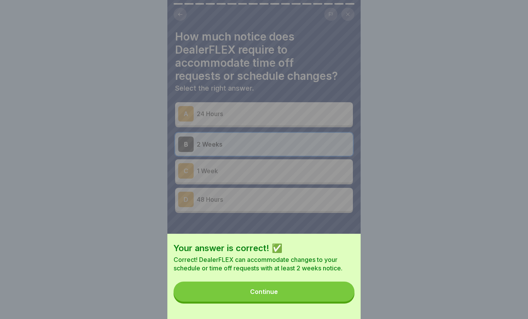
click at [298, 288] on button "Continue" at bounding box center [263, 292] width 181 height 20
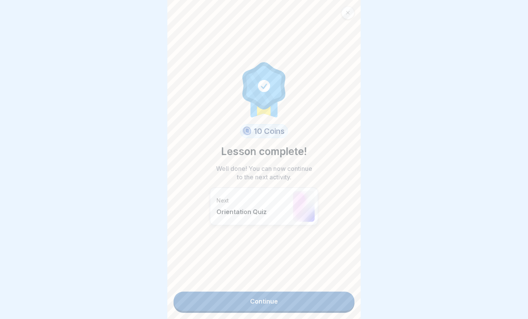
click at [306, 301] on link "Continue" at bounding box center [263, 301] width 181 height 19
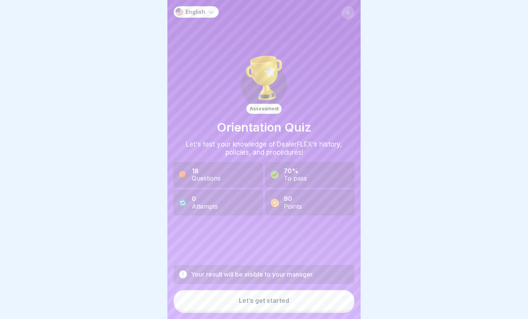
click at [315, 307] on button "Let’s get started" at bounding box center [263, 301] width 181 height 21
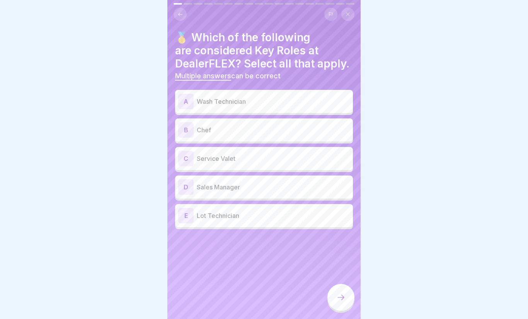
click at [292, 105] on p "Wash Technician" at bounding box center [273, 101] width 153 height 9
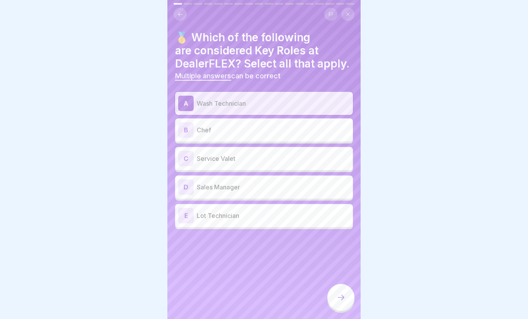
click at [272, 156] on p "Service Valet" at bounding box center [273, 158] width 153 height 9
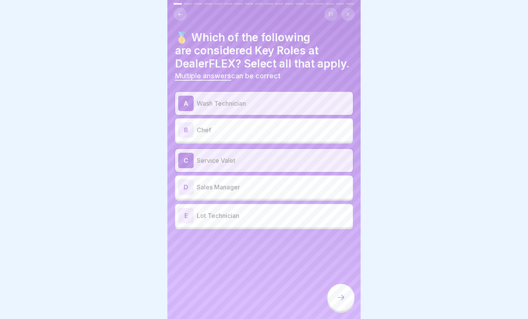
click at [274, 222] on div "E Lot Technician" at bounding box center [264, 215] width 172 height 15
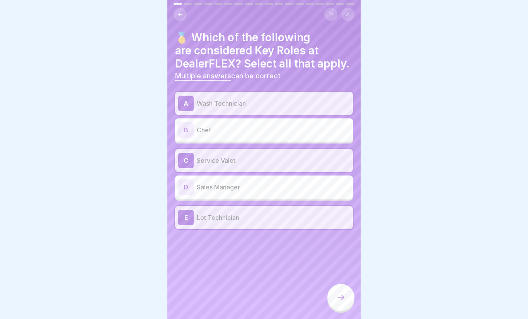
click at [343, 288] on div at bounding box center [340, 297] width 27 height 27
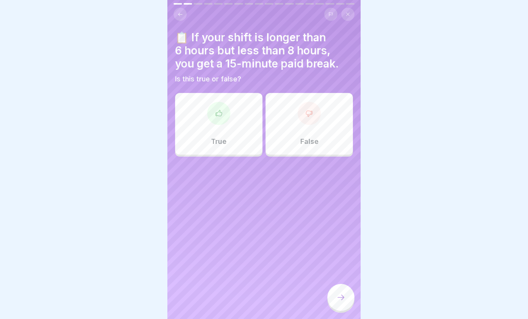
click at [252, 129] on div "True" at bounding box center [218, 124] width 87 height 62
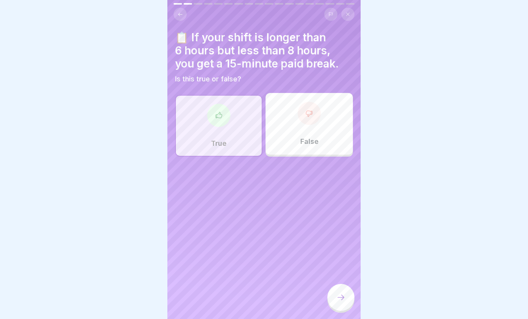
click at [336, 291] on div at bounding box center [340, 297] width 27 height 27
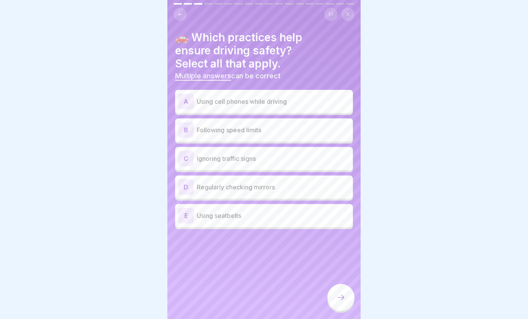
click at [291, 134] on div "B Following speed limits" at bounding box center [264, 129] width 172 height 15
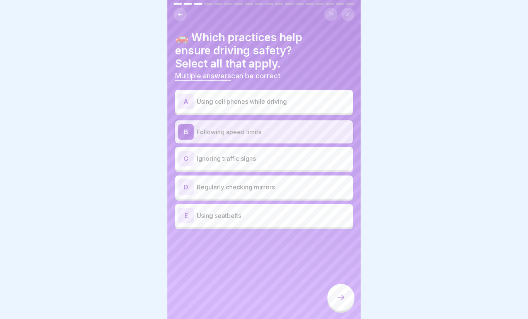
click at [286, 187] on p "Regularly checking mirrors" at bounding box center [273, 187] width 153 height 9
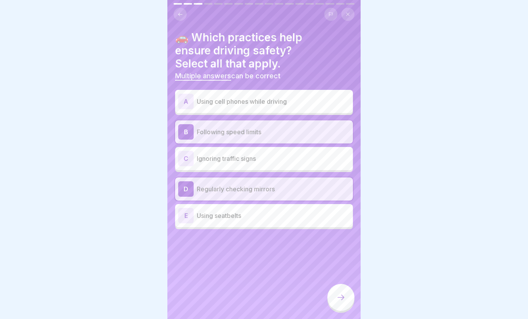
click at [272, 221] on div "E Using seatbelts" at bounding box center [264, 215] width 172 height 15
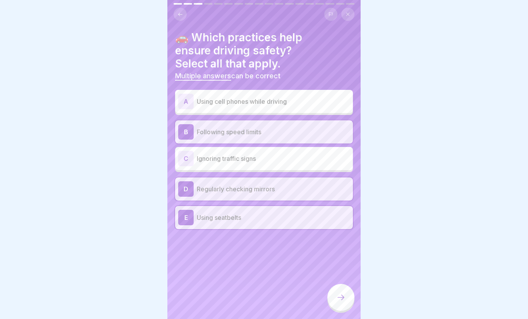
click at [350, 293] on div at bounding box center [340, 297] width 27 height 27
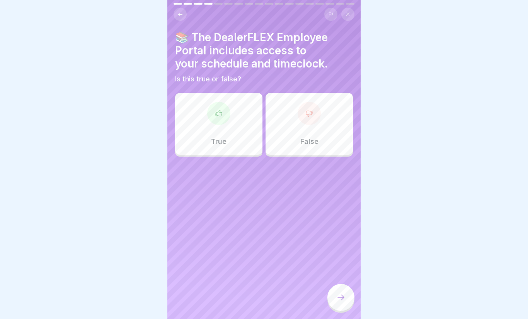
click at [251, 148] on div "True" at bounding box center [218, 124] width 87 height 62
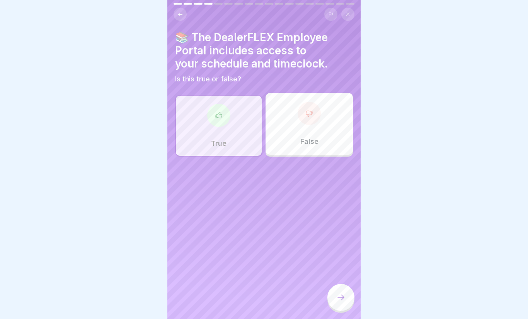
click at [341, 297] on icon at bounding box center [340, 297] width 9 height 9
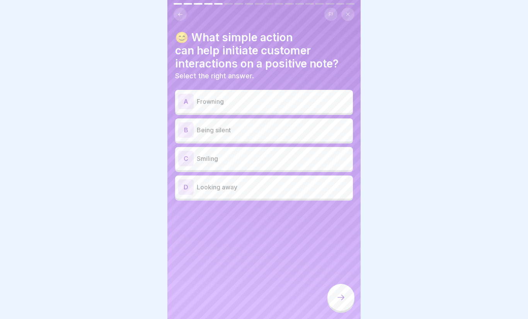
click at [302, 161] on p "Smiling" at bounding box center [273, 158] width 153 height 9
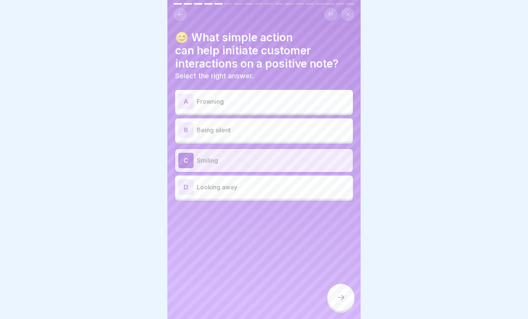
click at [347, 296] on div at bounding box center [340, 297] width 27 height 27
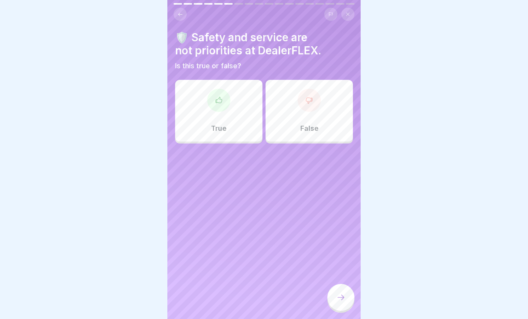
click at [314, 127] on p "False" at bounding box center [309, 128] width 18 height 8
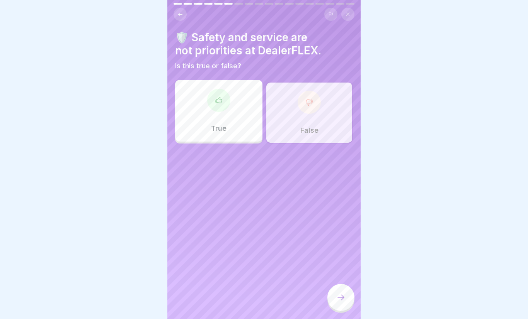
click at [339, 300] on icon at bounding box center [340, 297] width 9 height 9
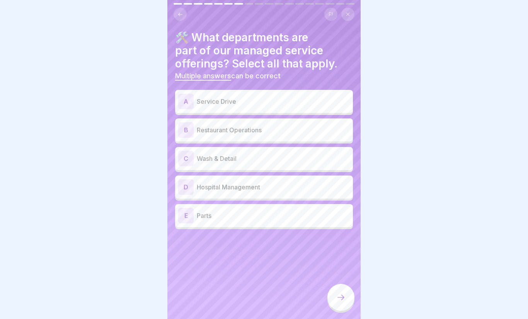
click at [304, 101] on p "Service Drive" at bounding box center [273, 101] width 153 height 9
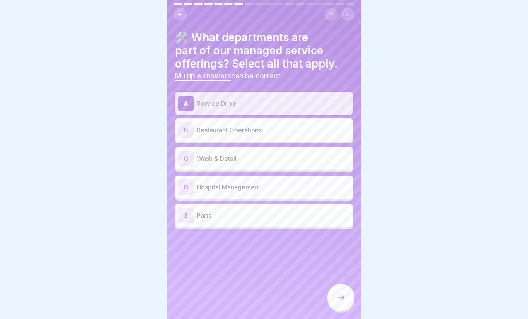
click at [286, 162] on p "Wash & Detail" at bounding box center [273, 158] width 153 height 9
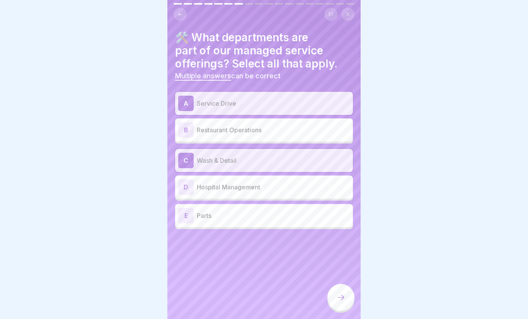
click at [283, 224] on div "E Parts" at bounding box center [264, 215] width 178 height 23
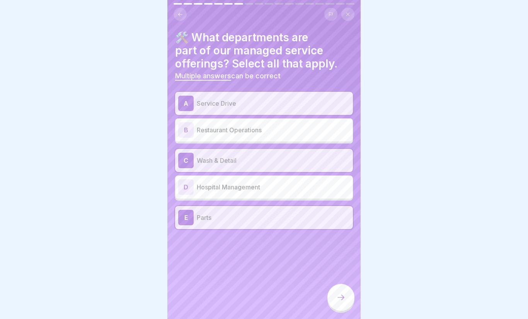
click at [342, 294] on icon at bounding box center [340, 297] width 9 height 9
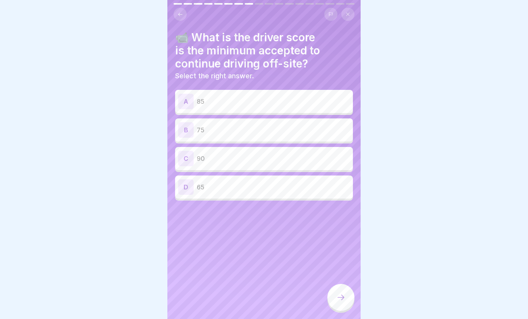
click at [234, 164] on div "C 90" at bounding box center [264, 158] width 172 height 15
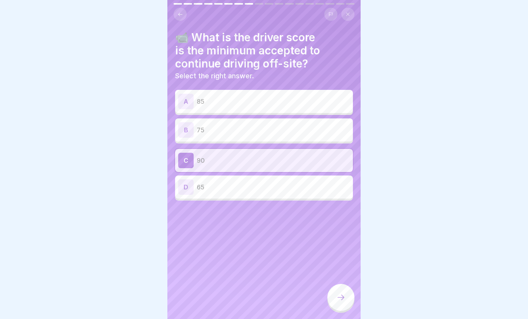
click at [335, 294] on div at bounding box center [340, 297] width 27 height 27
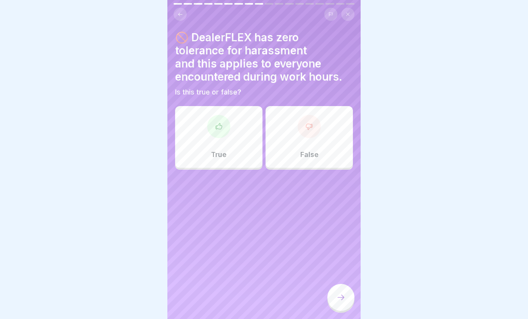
click at [238, 153] on div "True" at bounding box center [218, 137] width 87 height 62
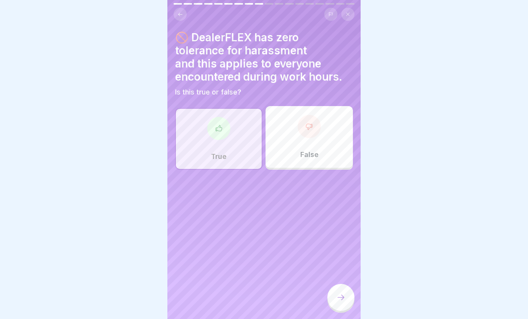
click at [343, 291] on div at bounding box center [340, 297] width 27 height 27
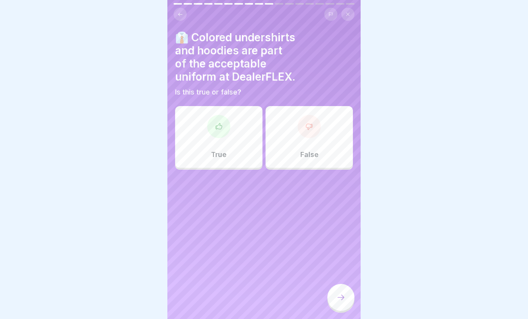
click at [303, 154] on p "False" at bounding box center [309, 155] width 18 height 8
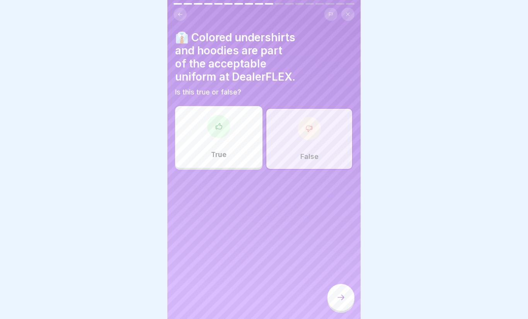
click at [343, 291] on div at bounding box center [340, 297] width 27 height 27
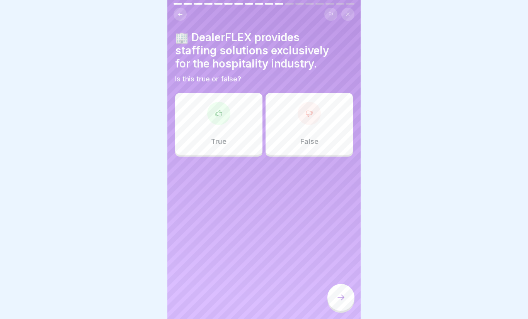
click at [255, 150] on div "True" at bounding box center [218, 124] width 87 height 62
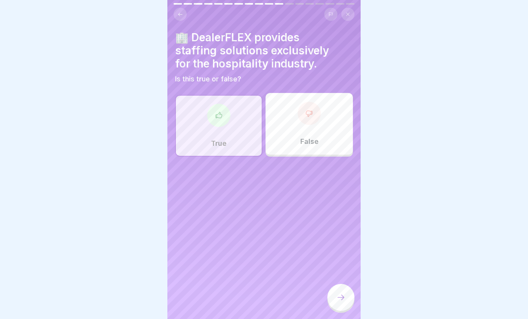
click at [343, 288] on div at bounding box center [340, 297] width 27 height 27
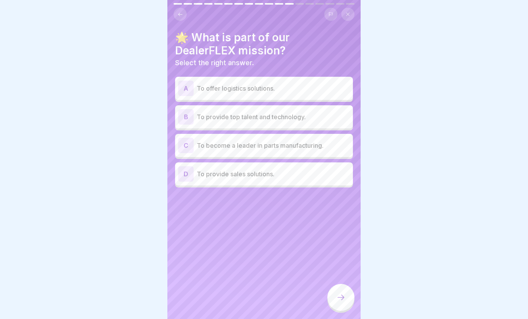
click at [304, 117] on p "To provide top talent and technology." at bounding box center [273, 116] width 153 height 9
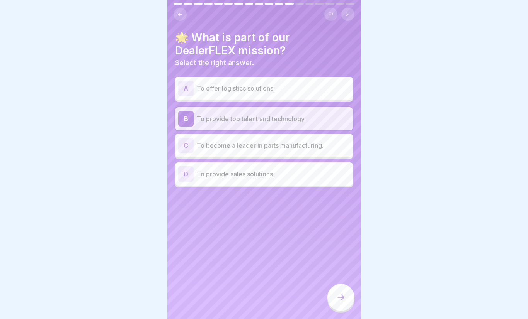
click at [345, 292] on div at bounding box center [340, 297] width 27 height 27
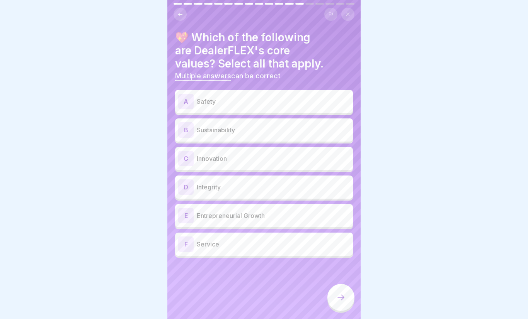
click at [296, 112] on div "A Safety" at bounding box center [264, 101] width 178 height 23
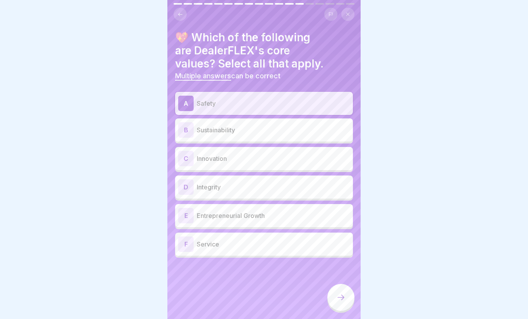
click at [292, 243] on p "Service" at bounding box center [273, 244] width 153 height 9
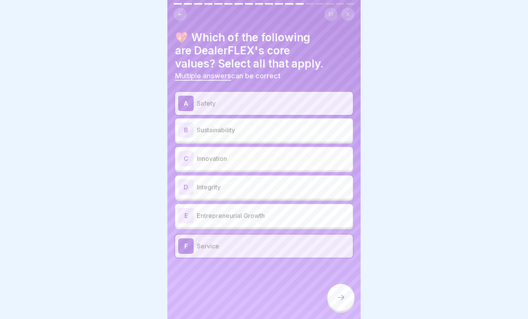
click at [346, 289] on div at bounding box center [340, 297] width 27 height 27
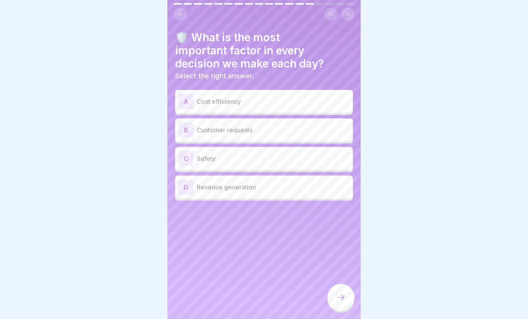
click at [303, 161] on p "Safety" at bounding box center [273, 158] width 153 height 9
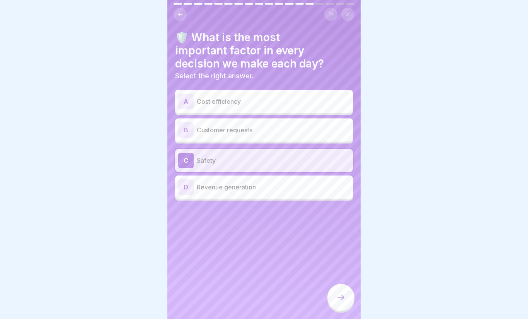
click at [348, 299] on div at bounding box center [340, 297] width 27 height 27
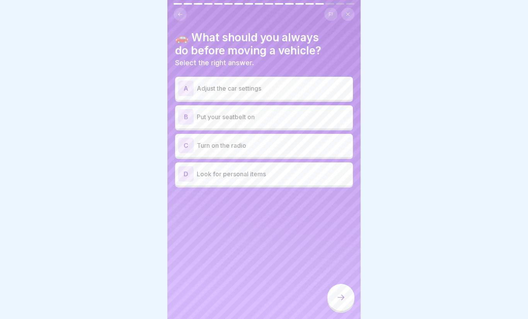
click at [311, 124] on div "B Put your seatbelt on" at bounding box center [264, 116] width 178 height 23
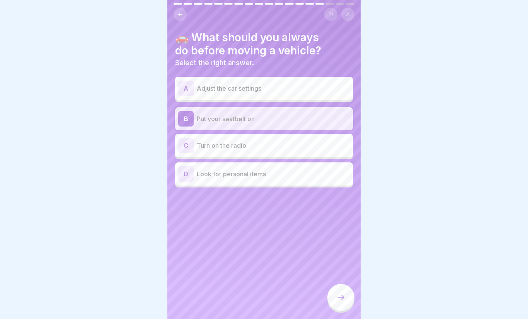
click at [347, 299] on div at bounding box center [340, 297] width 27 height 27
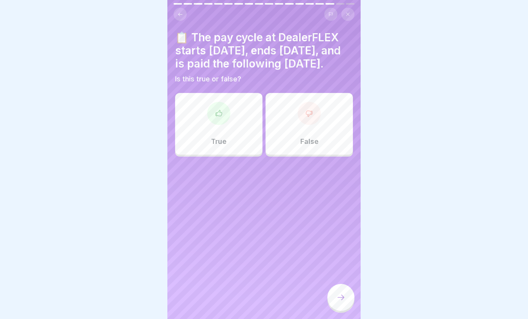
click at [248, 155] on div "True" at bounding box center [218, 124] width 87 height 62
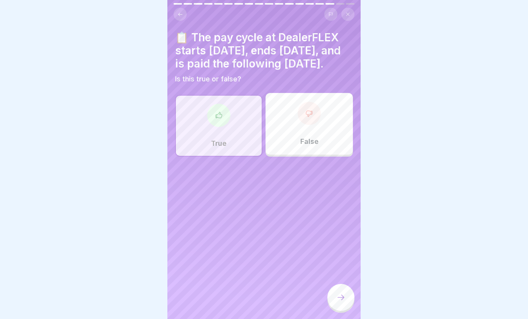
click at [343, 297] on icon at bounding box center [340, 297] width 7 height 5
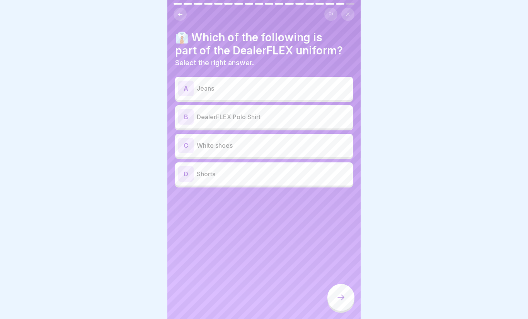
click at [299, 112] on p "DealerFLEX Polo Shirt" at bounding box center [273, 116] width 153 height 9
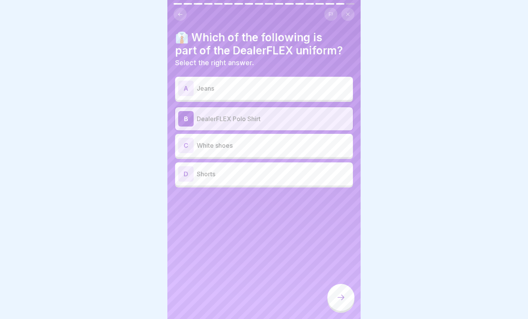
click at [339, 288] on div at bounding box center [340, 297] width 27 height 27
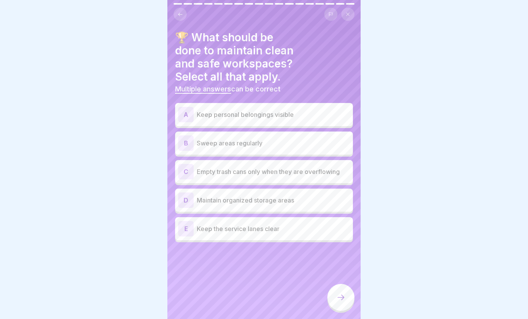
click at [286, 136] on div "B Sweep areas regularly" at bounding box center [264, 143] width 172 height 15
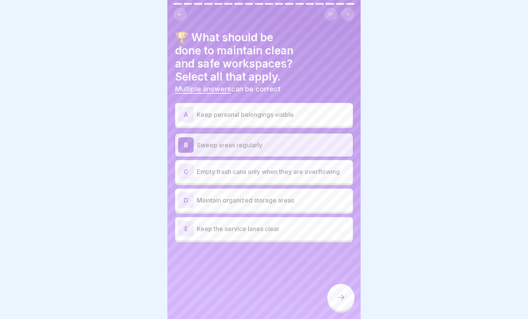
click at [298, 167] on p "Empty trash cans only when they are overflowing" at bounding box center [273, 171] width 153 height 9
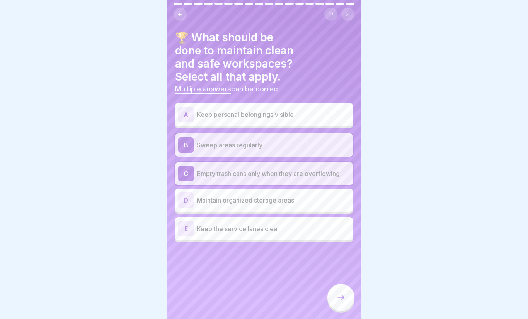
click at [292, 196] on p "Maintain organized storage areas" at bounding box center [273, 200] width 153 height 9
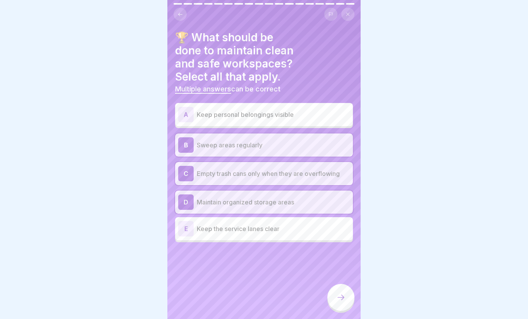
click at [293, 224] on p "Keep the service lanes clear" at bounding box center [273, 228] width 153 height 9
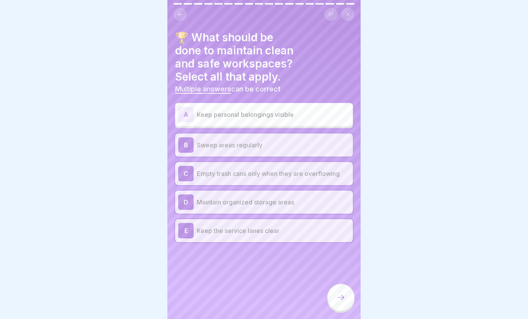
click at [342, 306] on div at bounding box center [340, 297] width 27 height 27
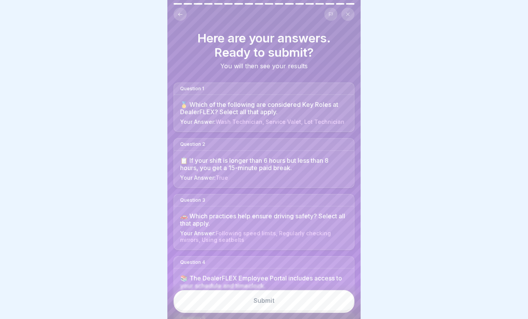
click at [296, 298] on button "Submit" at bounding box center [263, 301] width 181 height 21
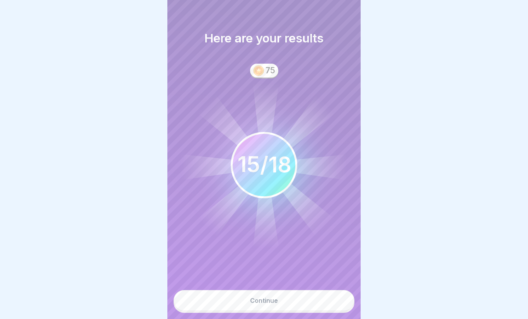
click at [282, 301] on button "Continue" at bounding box center [263, 301] width 181 height 21
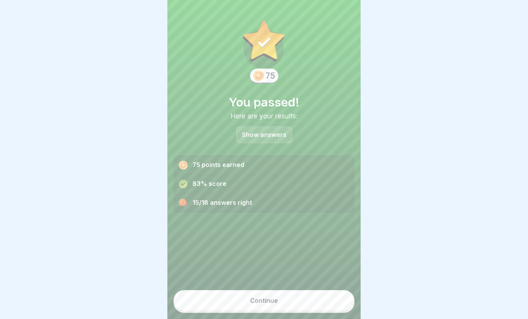
click at [268, 300] on div "Continue" at bounding box center [264, 300] width 28 height 7
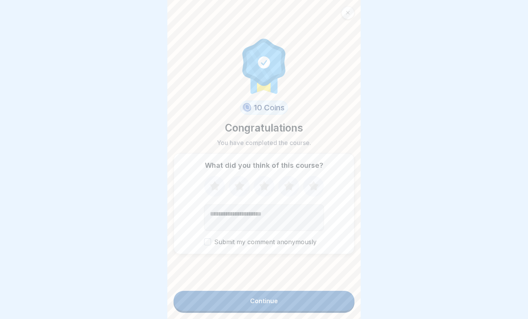
click at [318, 189] on icon at bounding box center [313, 187] width 20 height 20
click at [287, 298] on button "Continue" at bounding box center [263, 301] width 181 height 20
